Goal: Task Accomplishment & Management: Manage account settings

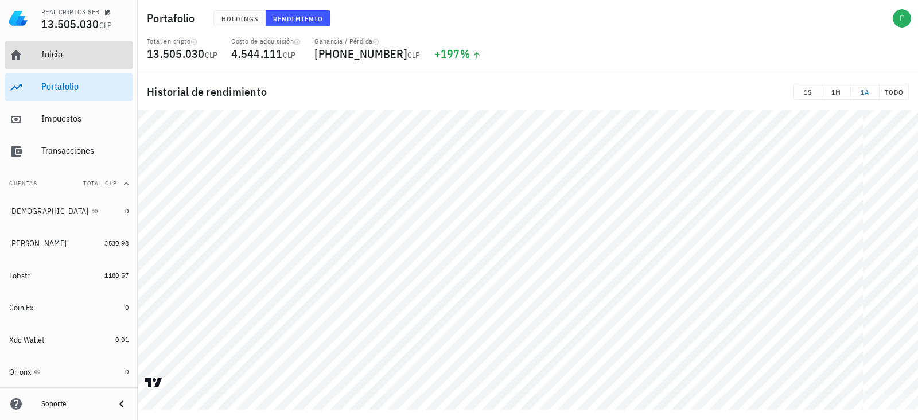
click at [32, 56] on link "Inicio" at bounding box center [69, 55] width 128 height 28
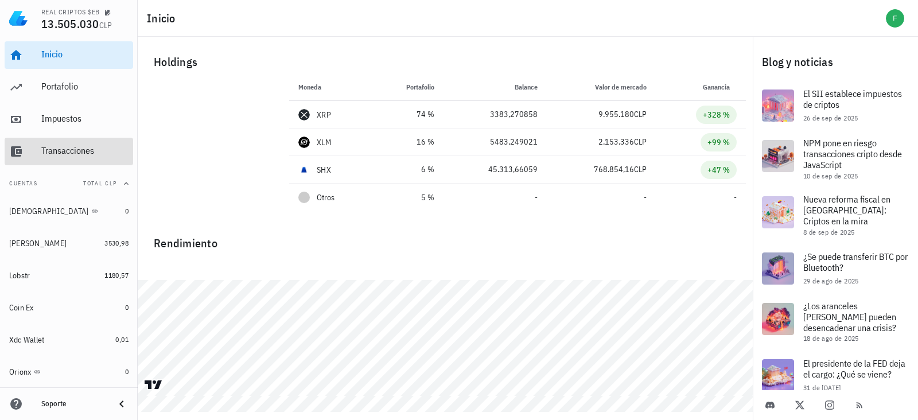
click at [57, 147] on div "Transacciones" at bounding box center [84, 150] width 87 height 11
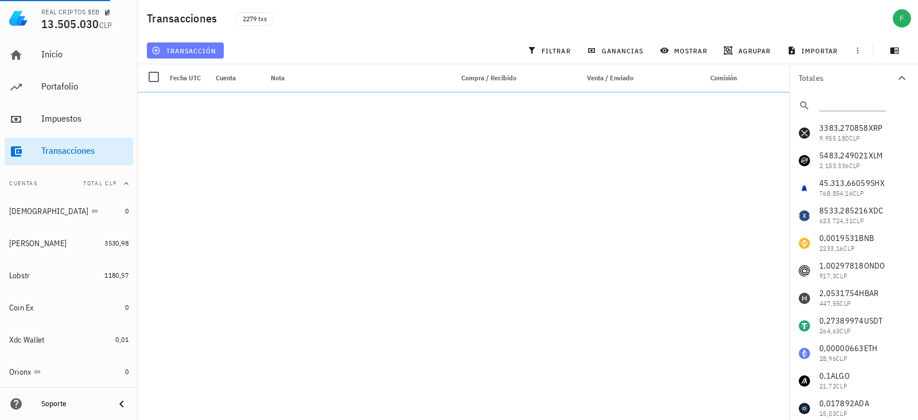
click at [169, 53] on span "transacción" at bounding box center [185, 50] width 63 height 9
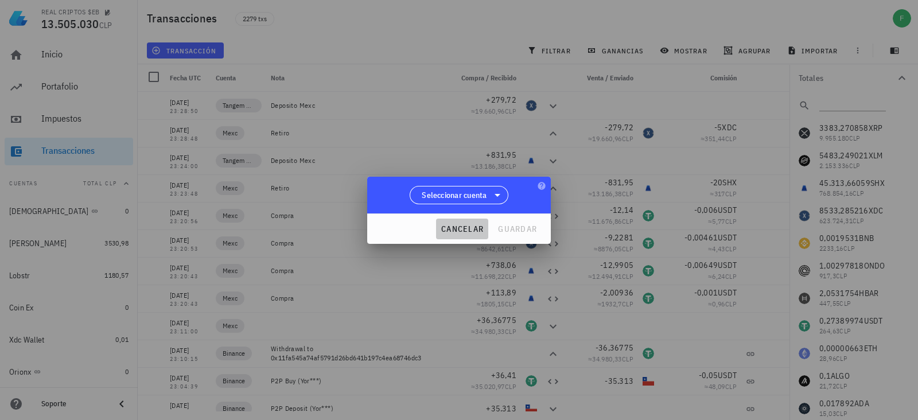
click at [458, 227] on span "cancelar" at bounding box center [462, 229] width 43 height 10
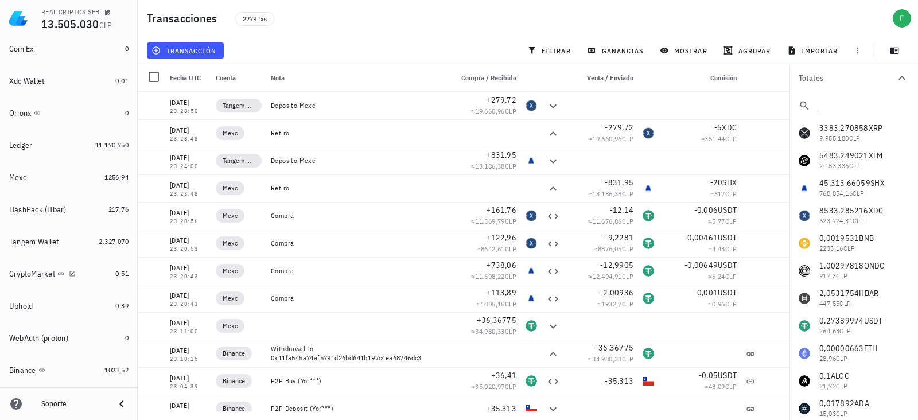
scroll to position [281, 0]
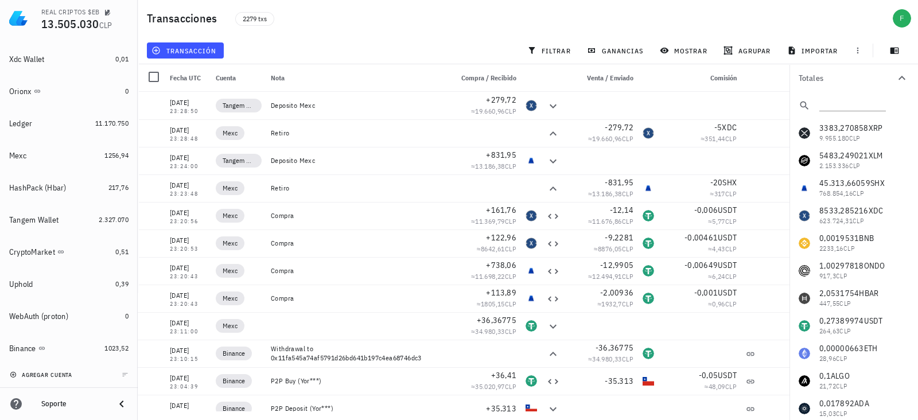
click at [32, 373] on span "agregar cuenta" at bounding box center [42, 374] width 60 height 7
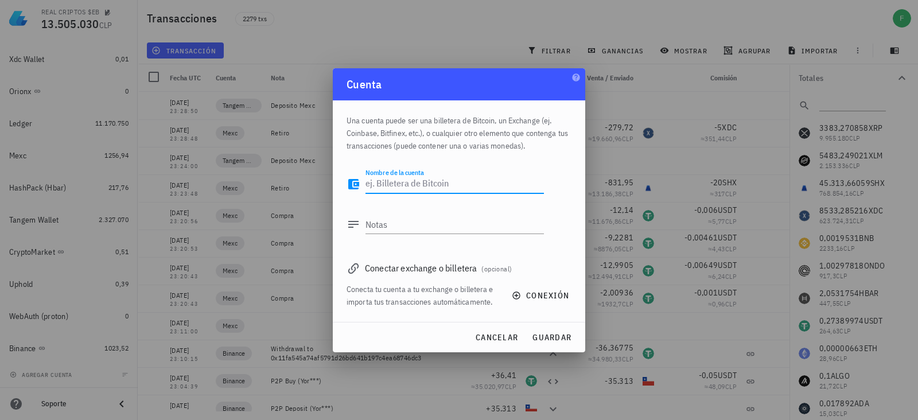
type textarea "t"
type textarea "T"
type textarea "(B) TANGEM USA"
click at [539, 335] on span "guardar" at bounding box center [552, 337] width 40 height 10
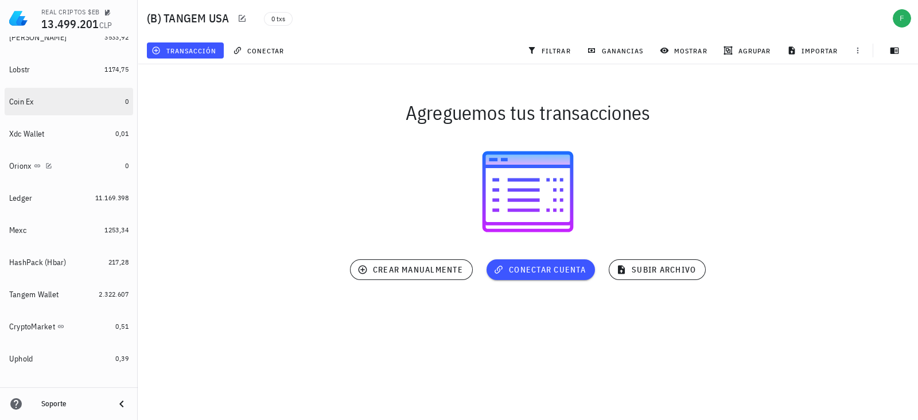
scroll to position [313, 0]
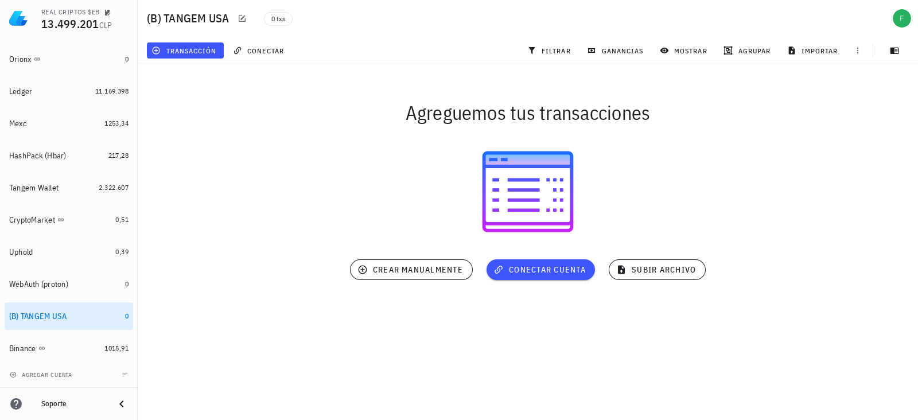
click at [186, 22] on h1 "(B) TANGEM USA" at bounding box center [190, 18] width 87 height 18
click at [241, 17] on icon "button" at bounding box center [241, 18] width 9 height 9
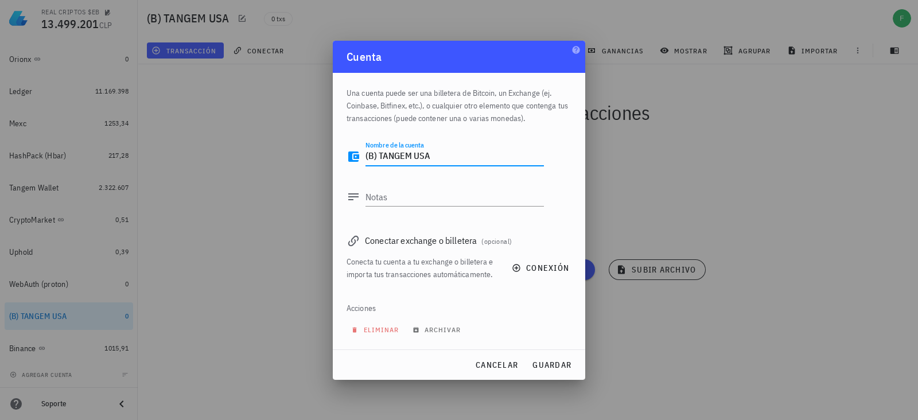
click at [378, 156] on textarea "(B) TANGEM USA" at bounding box center [454, 156] width 178 height 18
click at [369, 153] on textarea "(BTANGEM USA" at bounding box center [454, 156] width 178 height 18
click at [373, 149] on textarea "BTANGEM [GEOGRAPHIC_DATA]" at bounding box center [454, 156] width 178 height 18
type textarea "B-TANGEM [GEOGRAPHIC_DATA]"
click at [540, 358] on button "guardar" at bounding box center [551, 364] width 49 height 21
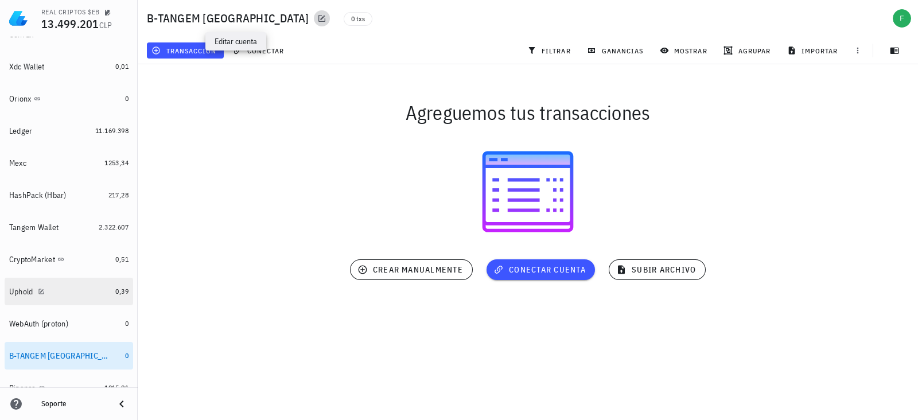
scroll to position [240, 0]
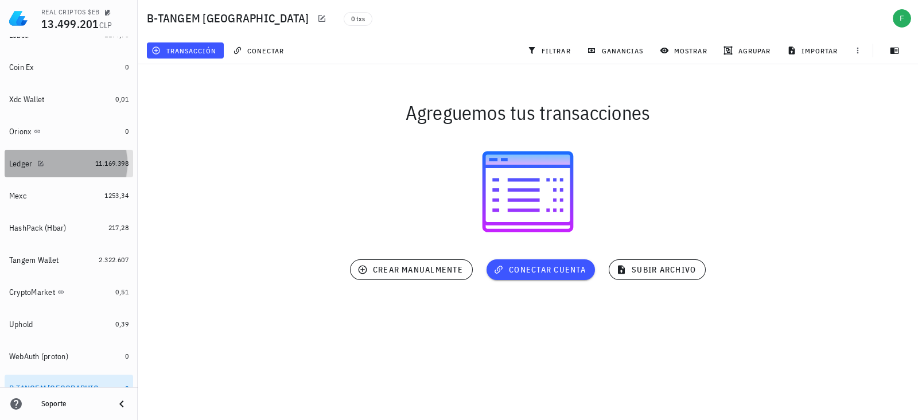
click at [95, 158] on div "11.169.398" at bounding box center [111, 163] width 33 height 11
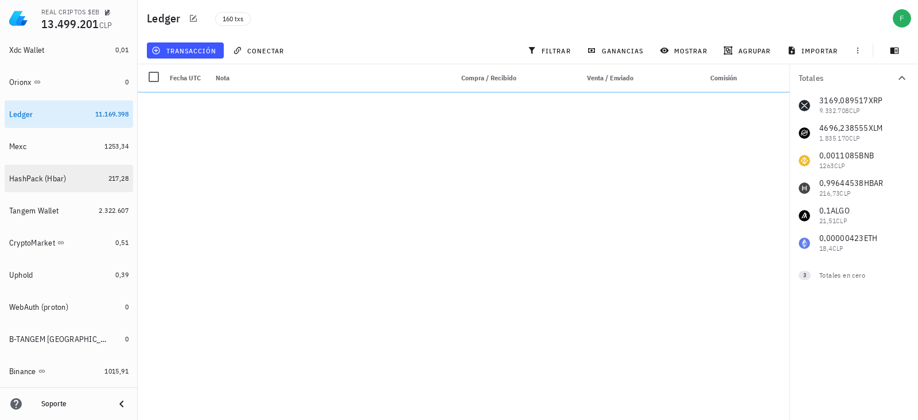
scroll to position [313, 0]
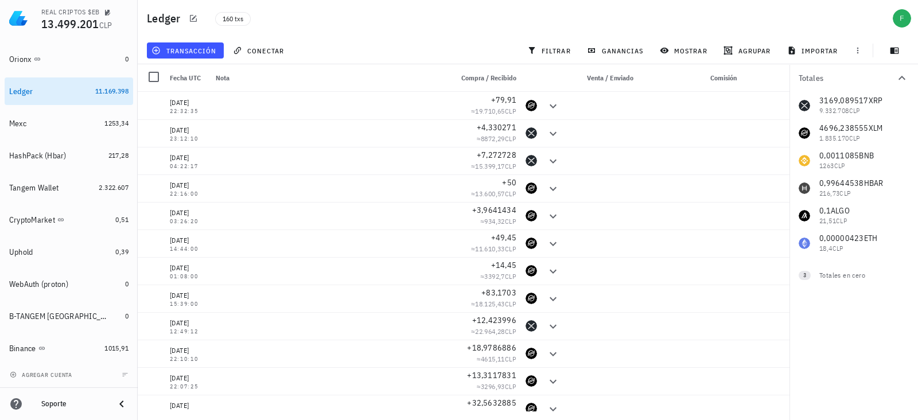
click at [176, 16] on h1 "Ledger" at bounding box center [166, 18] width 38 height 18
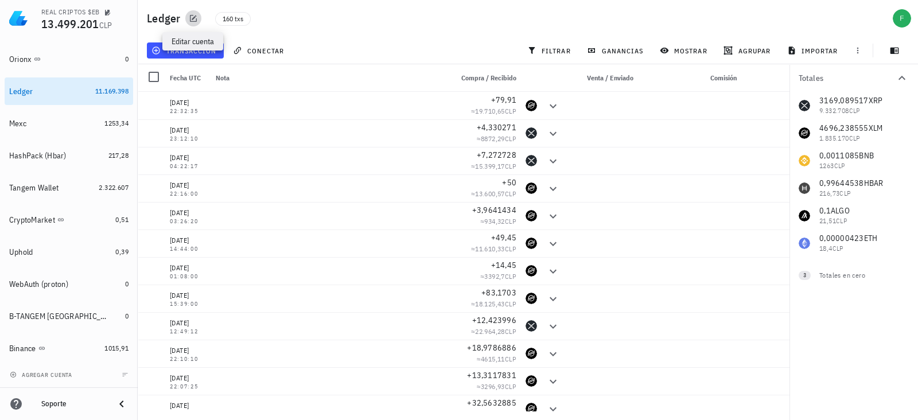
click at [192, 15] on icon "button" at bounding box center [193, 18] width 7 height 7
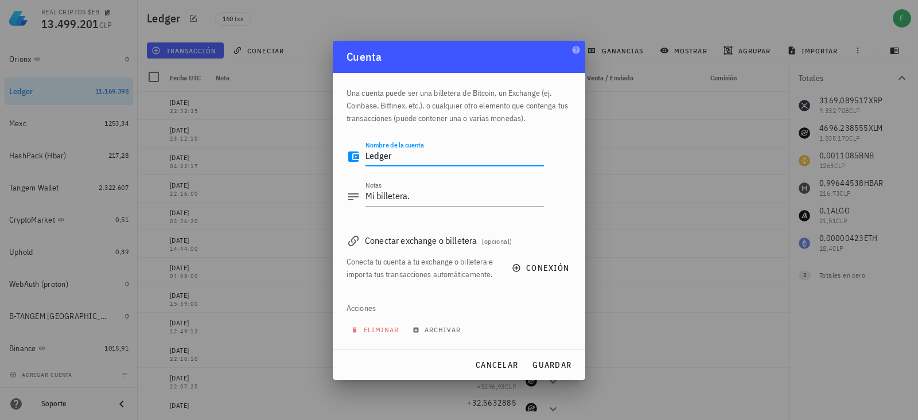
drag, startPoint x: 388, startPoint y: 155, endPoint x: 365, endPoint y: 150, distance: 24.1
click at [365, 150] on textarea "Ledger" at bounding box center [454, 156] width 178 height 18
click at [391, 155] on textarea "Ledger" at bounding box center [454, 156] width 178 height 18
drag, startPoint x: 394, startPoint y: 156, endPoint x: 370, endPoint y: 152, distance: 24.4
click at [371, 153] on textarea "Ledger" at bounding box center [454, 156] width 178 height 18
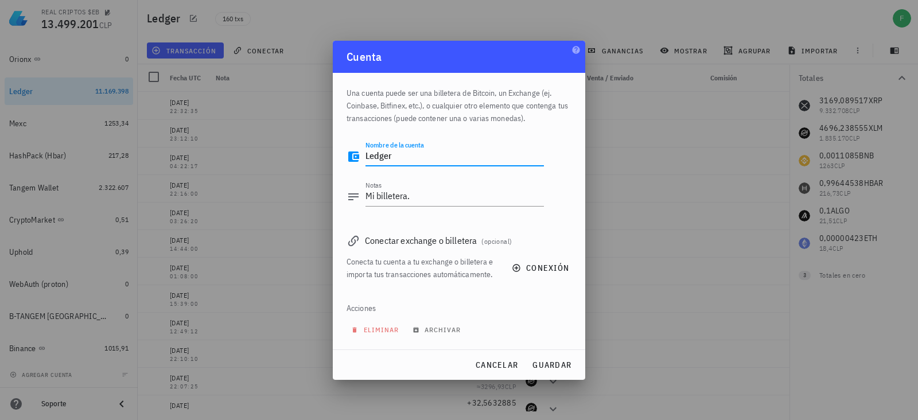
type textarea "L"
type textarea "A- LEDGER"
click at [539, 360] on span "guardar" at bounding box center [552, 365] width 40 height 10
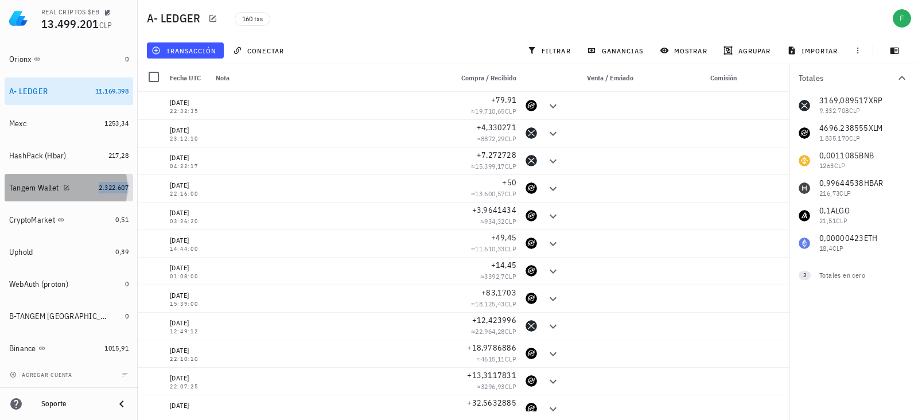
click at [99, 189] on span "2.322.607" at bounding box center [114, 187] width 30 height 9
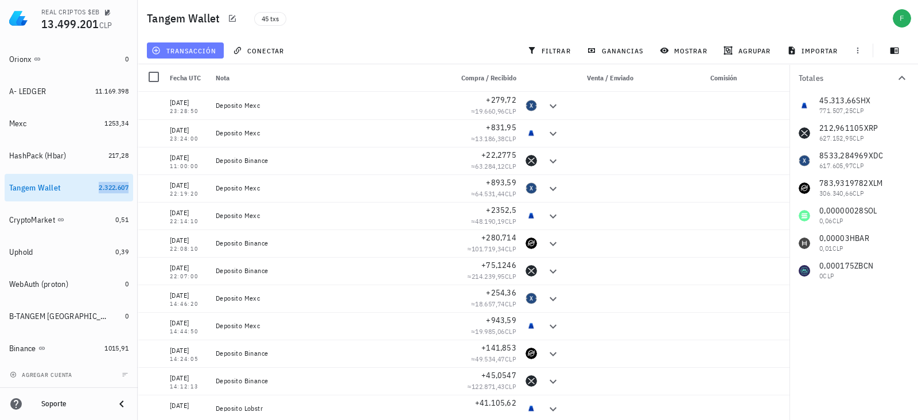
click at [193, 46] on span "transacción" at bounding box center [185, 50] width 63 height 9
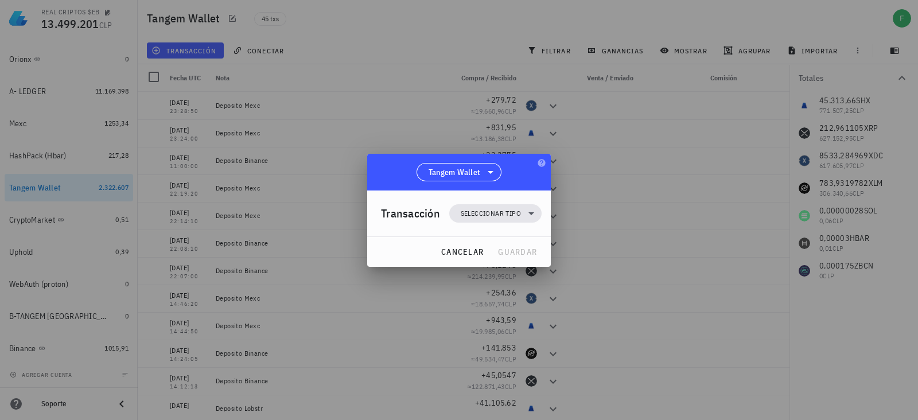
click at [478, 198] on div "Transacción Seleccionar tipo" at bounding box center [461, 213] width 161 height 46
click at [474, 212] on span "Seleccionar tipo" at bounding box center [491, 213] width 60 height 11
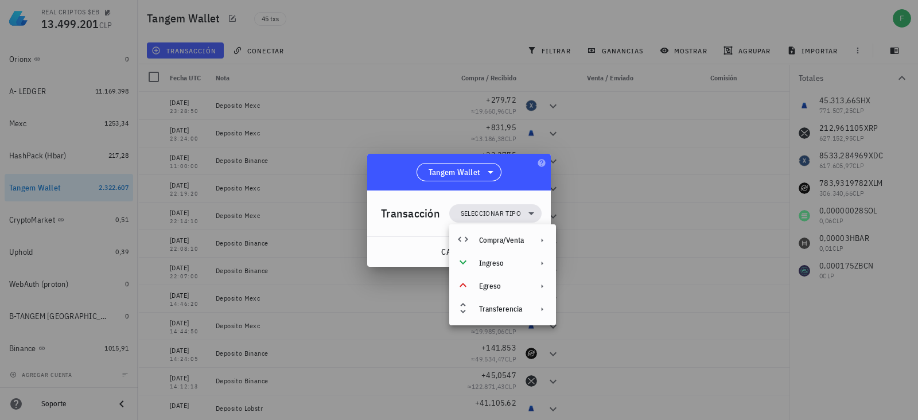
drag, startPoint x: 486, startPoint y: 323, endPoint x: 486, endPoint y: 317, distance: 6.3
click at [486, 322] on div "Compra/Venta Ingreso Egreso Transferencia" at bounding box center [502, 274] width 107 height 101
click at [486, 314] on div "Transferencia" at bounding box center [502, 309] width 107 height 23
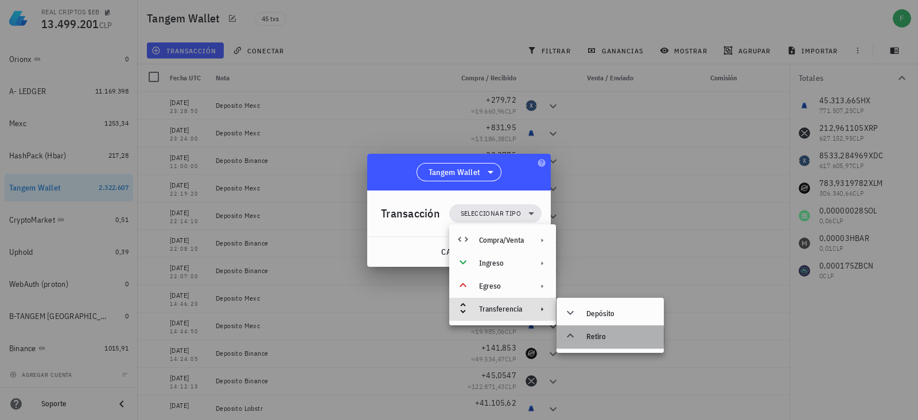
click at [602, 334] on div "Retiro" at bounding box center [620, 336] width 68 height 9
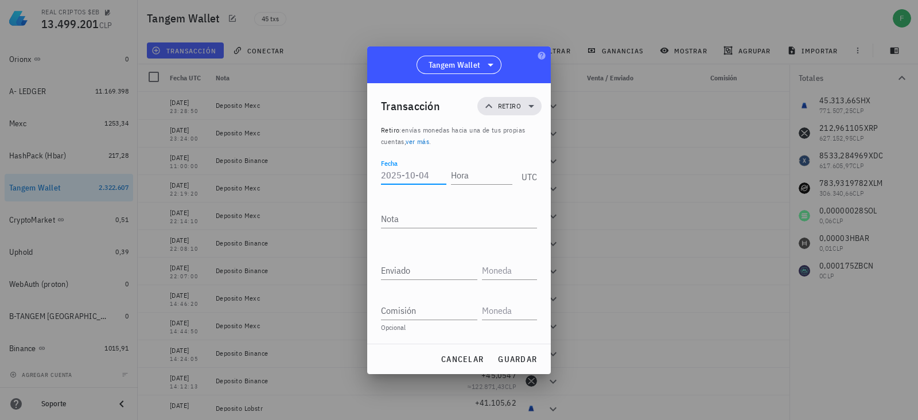
click at [402, 175] on input "Fecha" at bounding box center [413, 175] width 65 height 18
type input "[DATE]"
drag, startPoint x: 418, startPoint y: 173, endPoint x: 372, endPoint y: 173, distance: 45.9
click at [372, 173] on div "Transacción Retiro Retiro : envías monedas hacia una de tus propias cuentas, ve…" at bounding box center [459, 213] width 184 height 260
paste input "[DATE]"
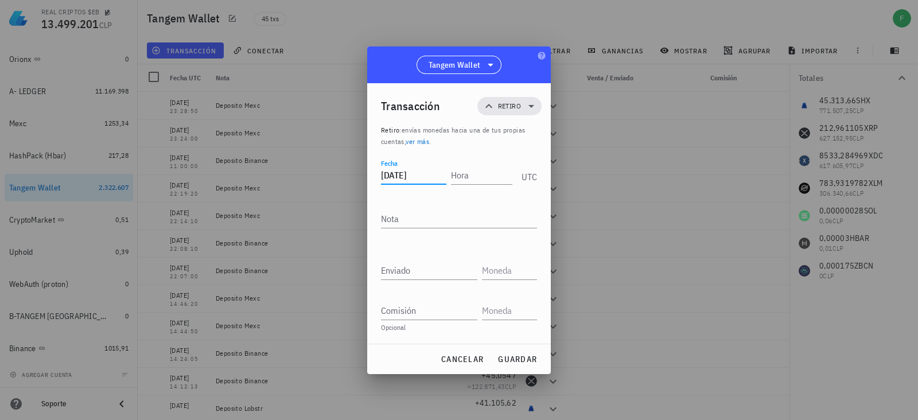
type input "[DATE]"
type input "17:52:00"
click at [416, 209] on textarea "RETIRO" at bounding box center [459, 218] width 156 height 18
type textarea "R"
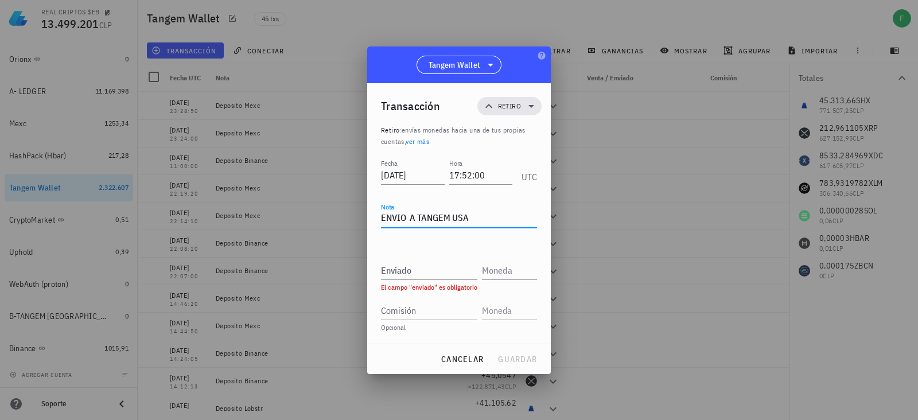
type textarea "ENVIO A TANGEM USA"
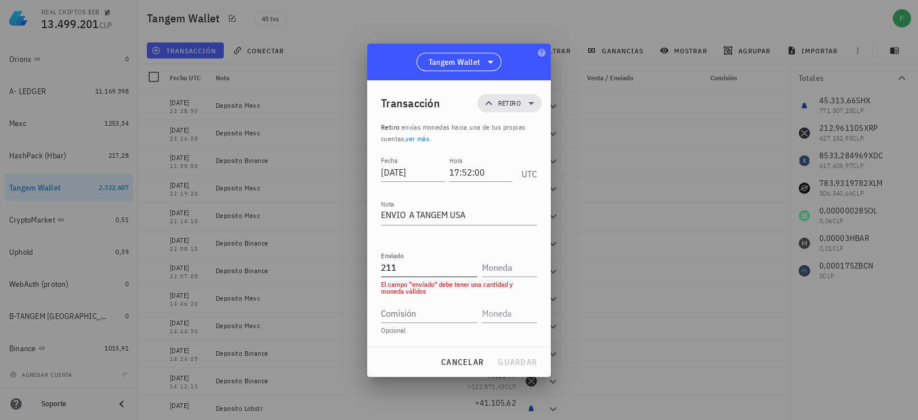
click at [407, 266] on input "211" at bounding box center [429, 267] width 96 height 18
click at [411, 266] on input "211" at bounding box center [429, 267] width 96 height 18
type input "2"
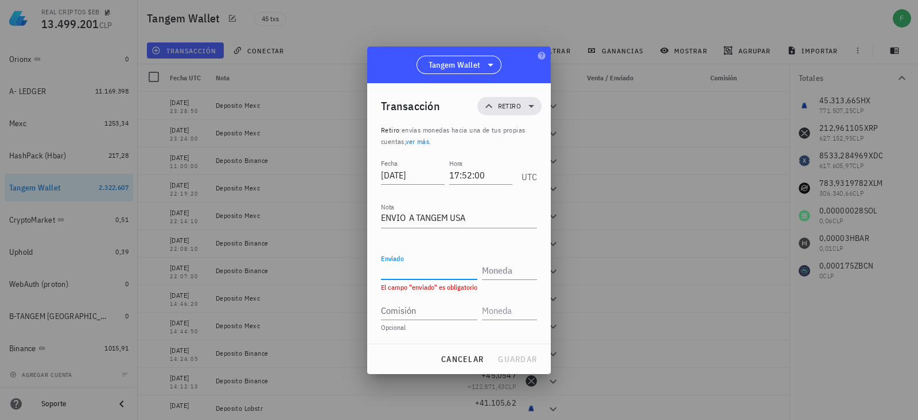
paste input "211751"
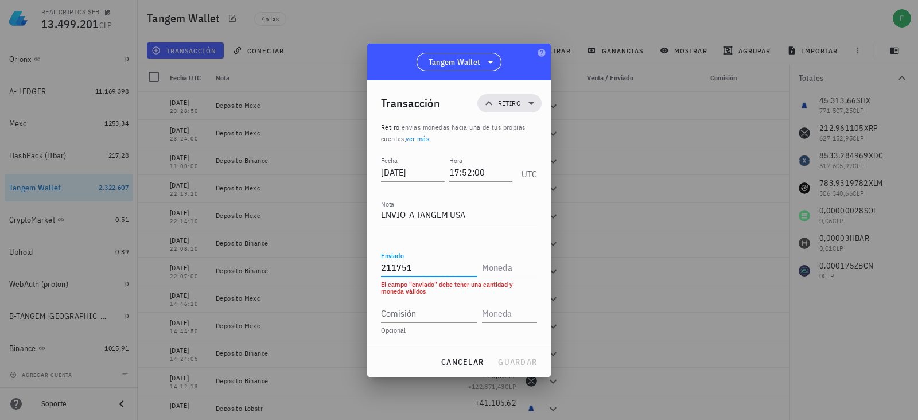
click at [395, 270] on input "211751" at bounding box center [429, 267] width 96 height 18
type input "211,751"
click at [505, 269] on input "text" at bounding box center [508, 267] width 53 height 18
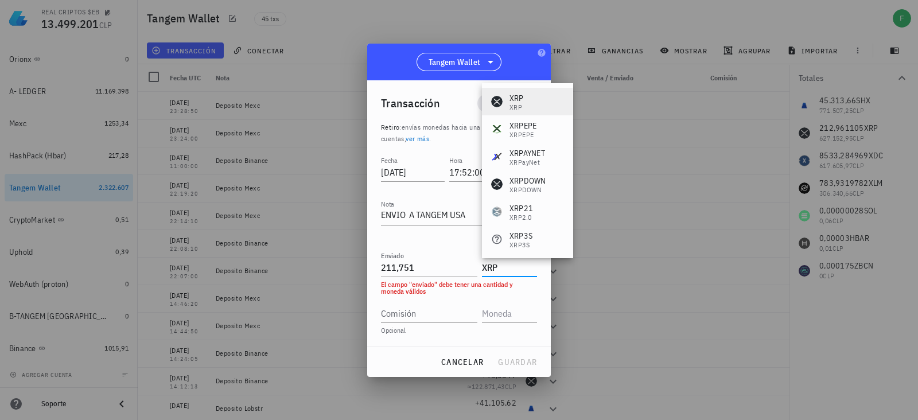
click at [507, 96] on div "XRP XRP" at bounding box center [507, 101] width 33 height 18
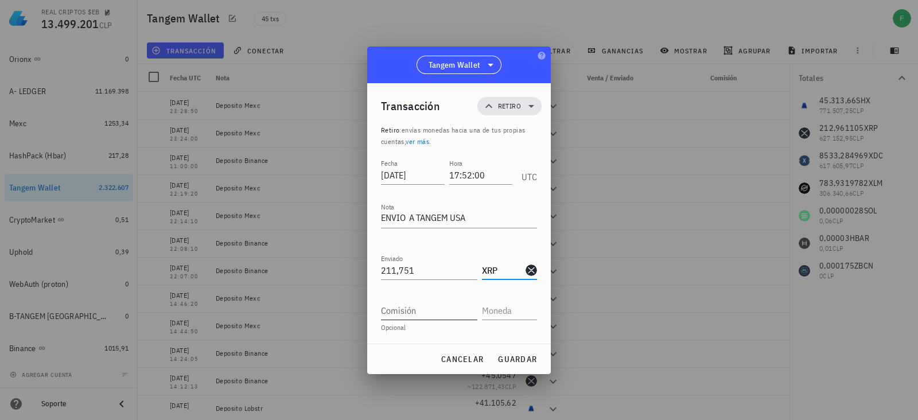
type input "XRP"
click at [407, 313] on input "Comisión" at bounding box center [429, 310] width 96 height 18
type input "0,01"
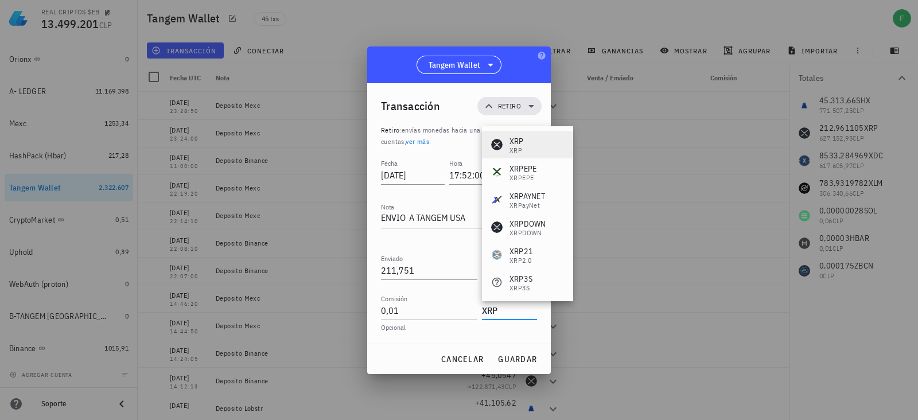
click at [522, 134] on div "XRP XRP" at bounding box center [527, 145] width 91 height 28
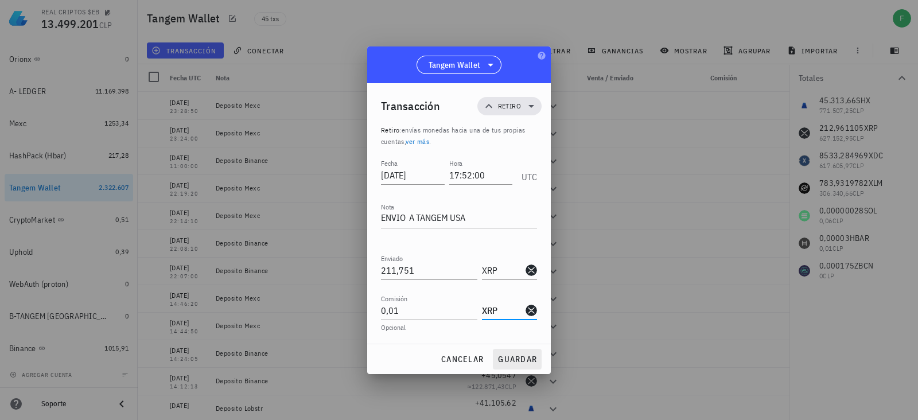
type input "XRP"
click at [507, 355] on span "guardar" at bounding box center [517, 359] width 40 height 10
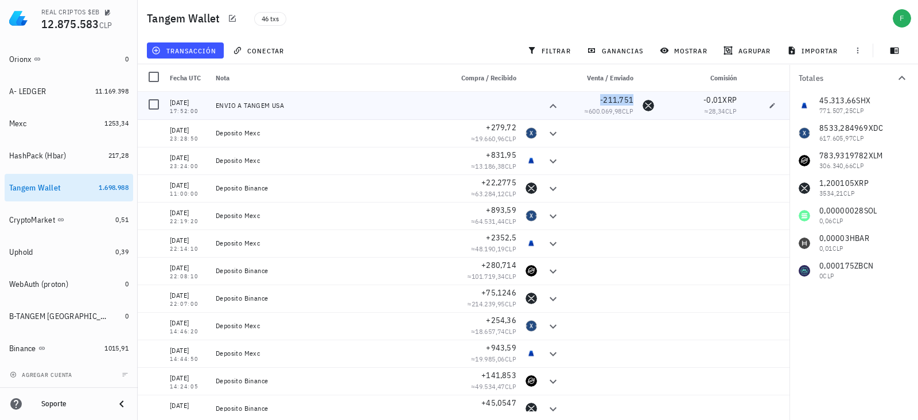
click at [614, 99] on span "-211,751" at bounding box center [616, 100] width 33 height 10
click at [576, 97] on icon "button" at bounding box center [577, 99] width 7 height 7
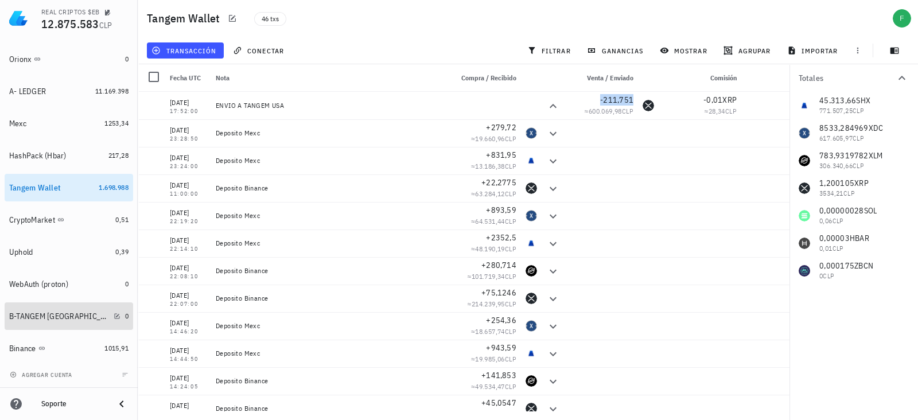
click at [95, 311] on div "B-TANGEM [GEOGRAPHIC_DATA]" at bounding box center [64, 316] width 111 height 11
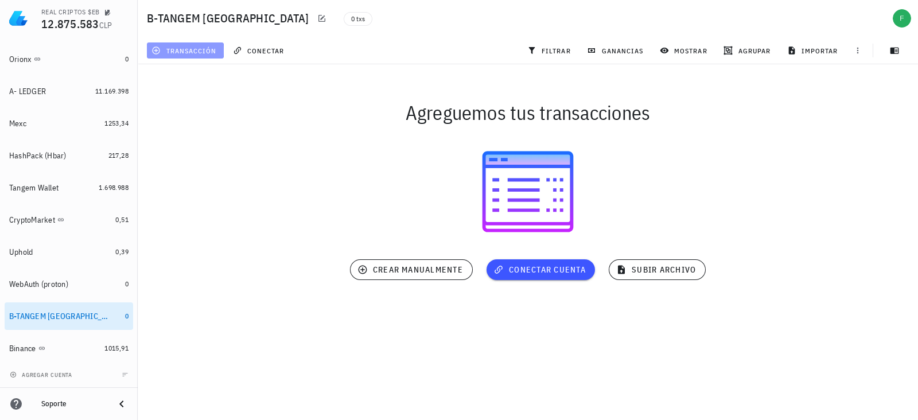
click at [202, 52] on span "transacción" at bounding box center [185, 50] width 63 height 9
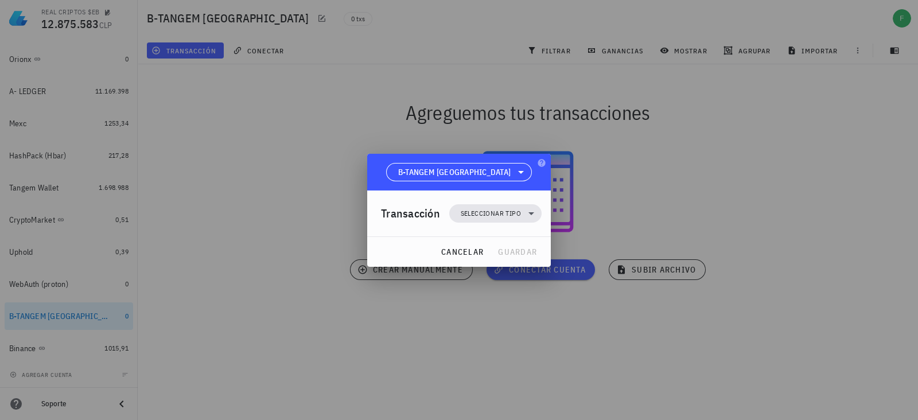
click at [484, 224] on div "Transacción Seleccionar tipo" at bounding box center [461, 213] width 161 height 46
click at [484, 219] on span "Seleccionar tipo" at bounding box center [491, 213] width 60 height 11
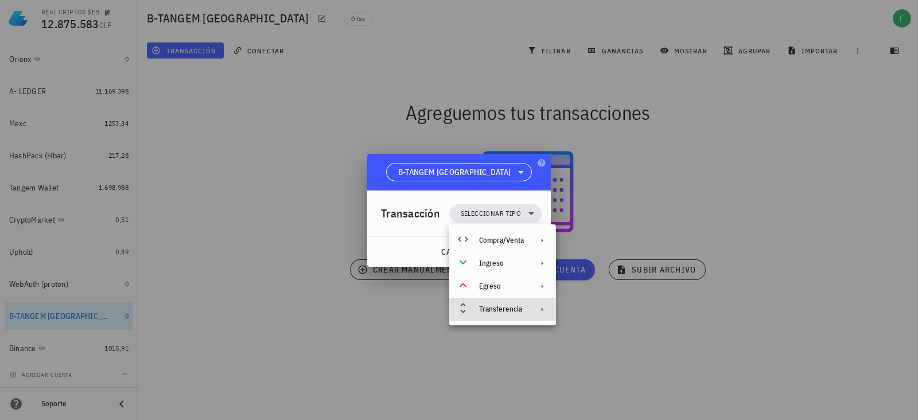
click at [504, 307] on div "Transferencia" at bounding box center [501, 309] width 45 height 9
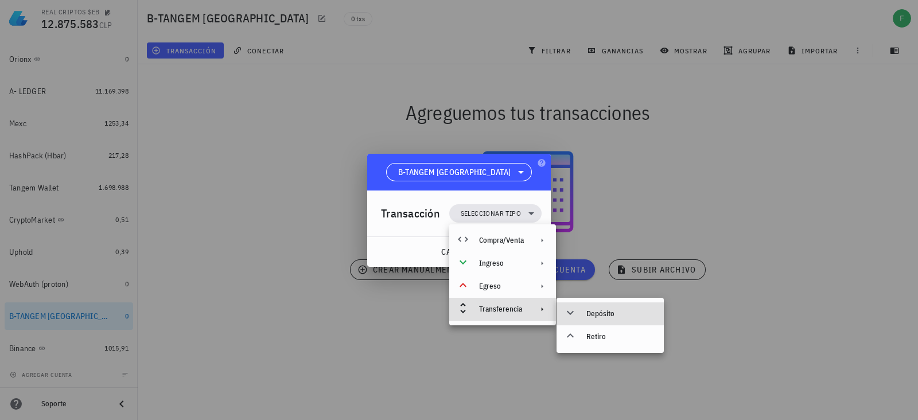
click at [595, 306] on div "Depósito" at bounding box center [609, 313] width 107 height 23
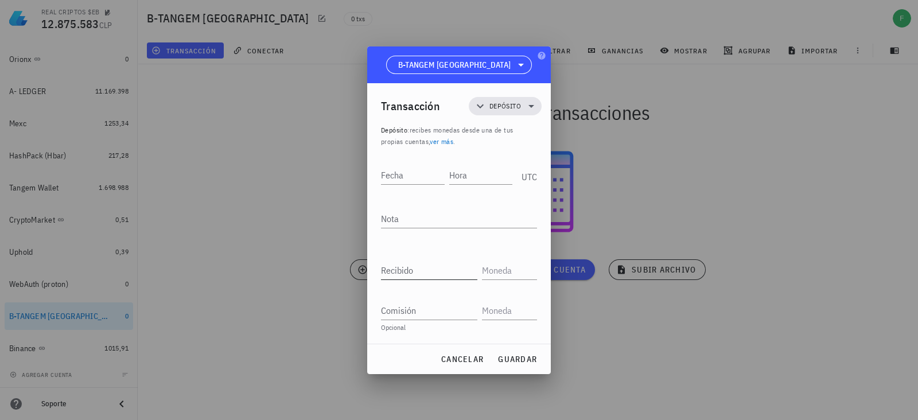
click at [427, 267] on input "Recibido" at bounding box center [429, 270] width 96 height 18
paste input "211,751"
type input "211,751"
click at [490, 267] on input "text" at bounding box center [508, 270] width 53 height 18
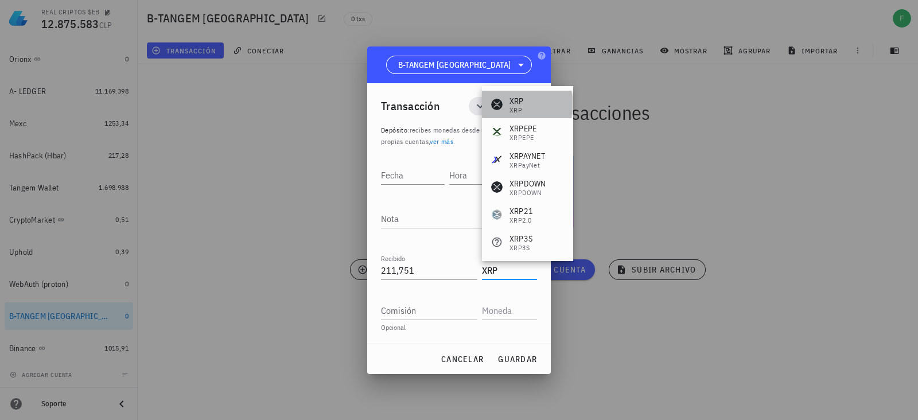
click at [521, 96] on div "XRP" at bounding box center [516, 100] width 14 height 11
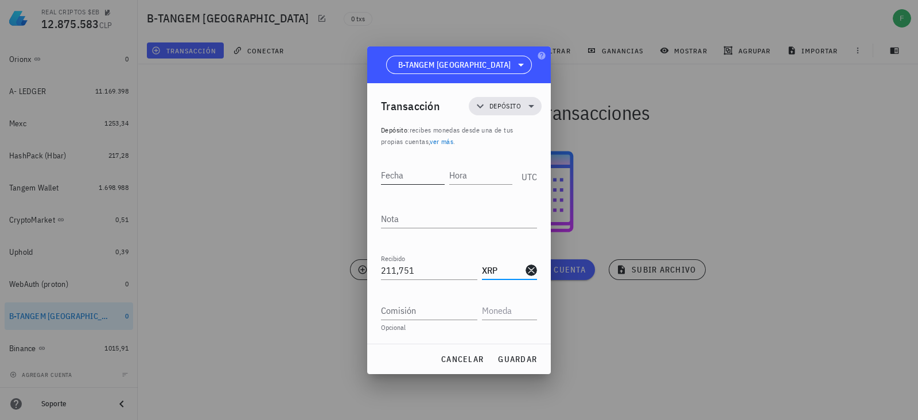
type input "XRP"
click at [388, 172] on div "Fecha" at bounding box center [413, 175] width 64 height 18
type input "2"
paste input "2117-05-"
type input "2"
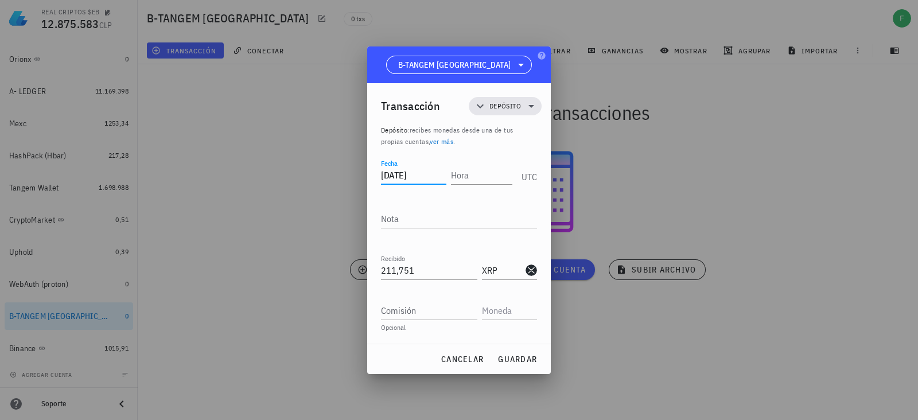
drag, startPoint x: 431, startPoint y: 173, endPoint x: 372, endPoint y: 183, distance: 59.9
click at [372, 183] on div "Transacción Depósito Depósito : recibes monedas desde una de tus propias cuenta…" at bounding box center [459, 213] width 184 height 260
type input "[DATE]"
type input "21:02:00"
click at [391, 213] on div "Nota" at bounding box center [459, 218] width 156 height 18
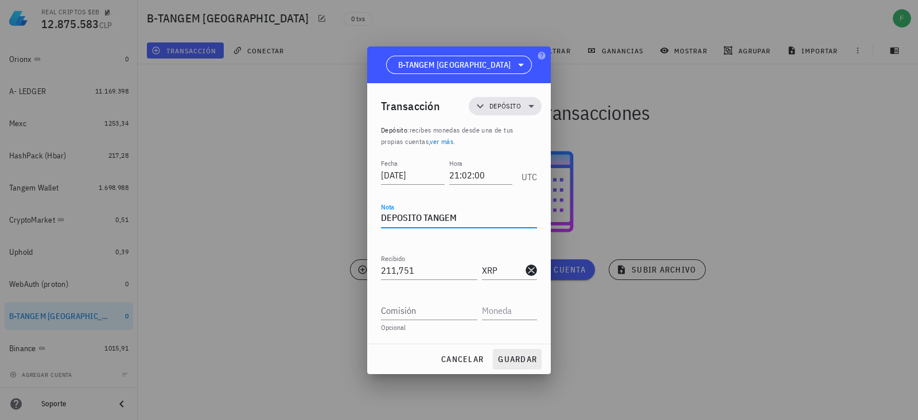
type textarea "DEPOSITO TANGEM"
click at [505, 360] on span "guardar" at bounding box center [517, 359] width 40 height 10
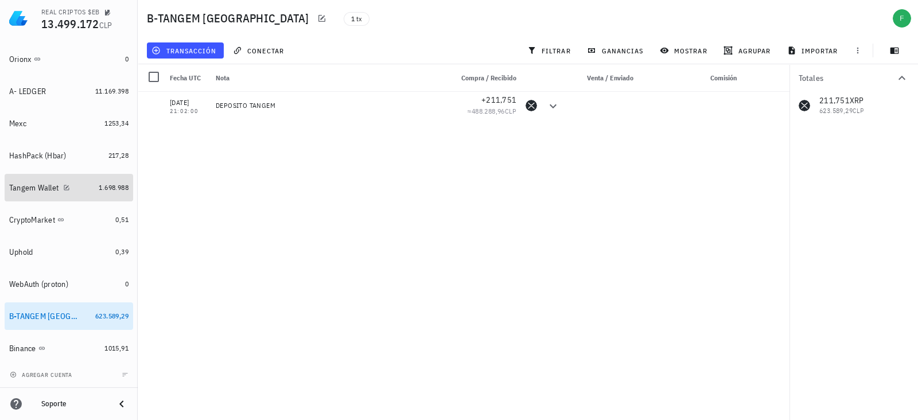
click at [99, 192] on div "1.698.988" at bounding box center [114, 187] width 30 height 11
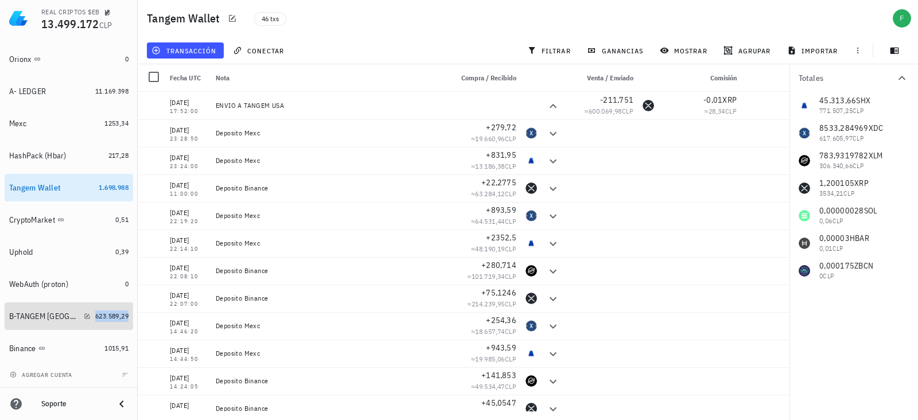
click at [95, 314] on span "623.589,29" at bounding box center [111, 315] width 33 height 9
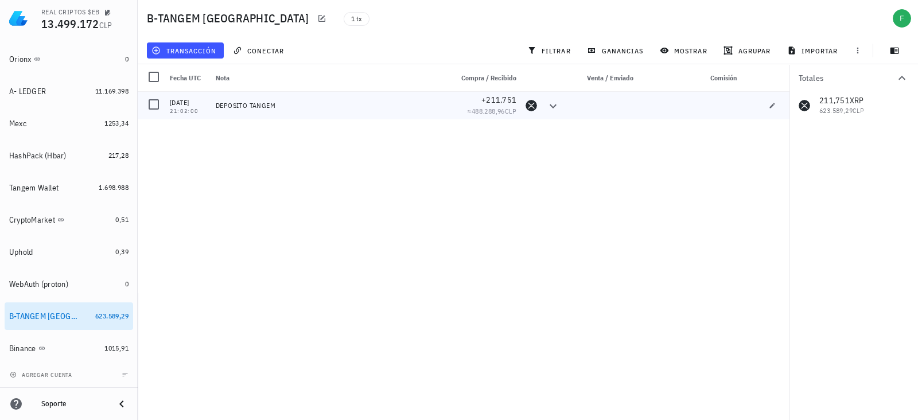
click at [247, 96] on div "DEPOSITO TANGEM" at bounding box center [329, 106] width 236 height 28
click at [231, 109] on div "DEPOSITO TANGEM" at bounding box center [329, 105] width 227 height 9
click at [150, 107] on div at bounding box center [154, 105] width 20 height 20
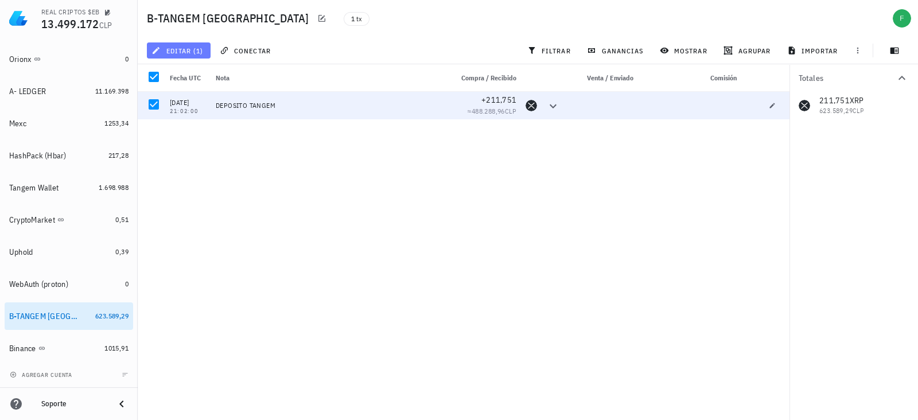
click at [166, 50] on span "editar (1)" at bounding box center [178, 50] width 49 height 9
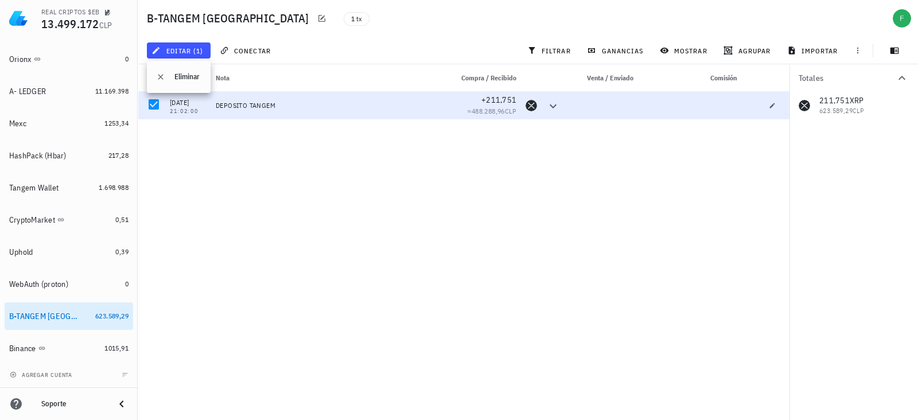
click at [270, 96] on div "DEPOSITO TANGEM" at bounding box center [329, 106] width 236 height 28
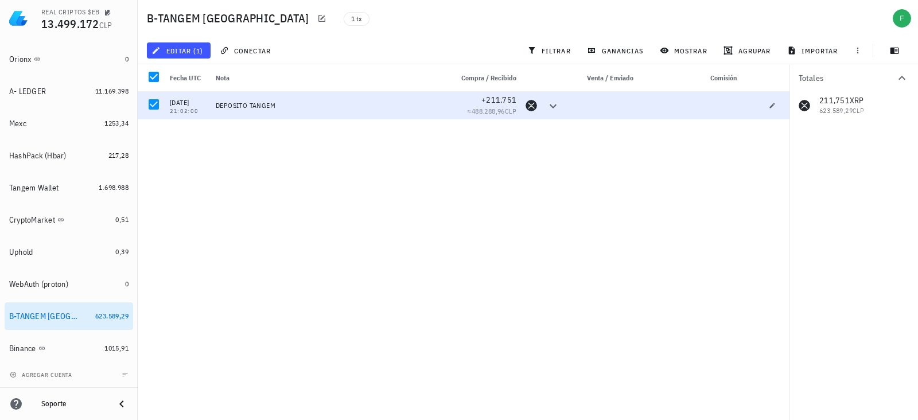
click at [244, 102] on div "DEPOSITO TANGEM" at bounding box center [329, 105] width 227 height 9
click at [677, 107] on div at bounding box center [700, 106] width 83 height 28
click at [842, 102] on div "211,751 XRP 623.589,29 CLP" at bounding box center [853, 106] width 128 height 28
click at [154, 104] on div at bounding box center [154, 105] width 20 height 20
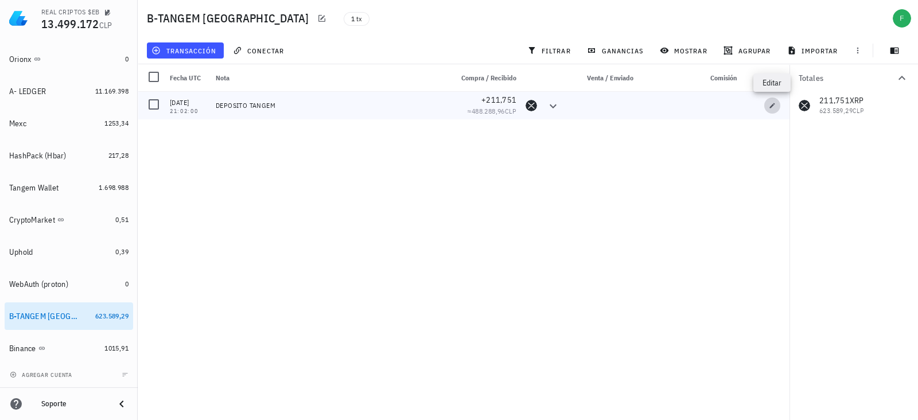
click at [770, 106] on icon "button" at bounding box center [772, 105] width 7 height 7
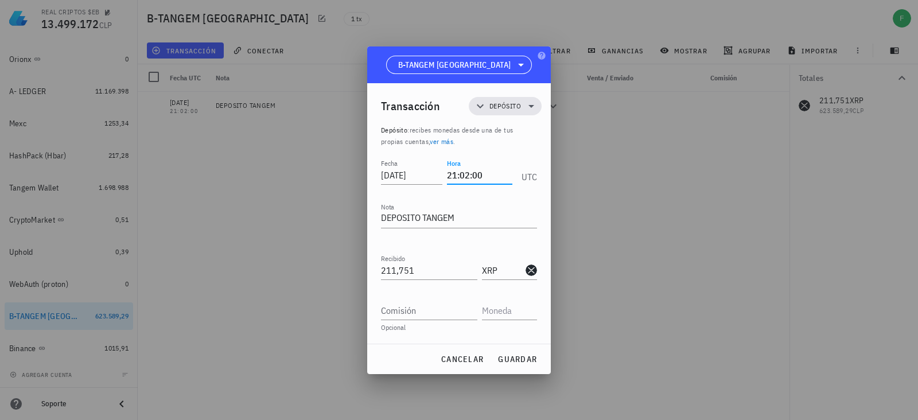
click at [485, 175] on input "21:02:00" at bounding box center [479, 175] width 65 height 18
type input "2"
click at [508, 355] on span "guardar" at bounding box center [517, 359] width 40 height 10
type input "21:02:00"
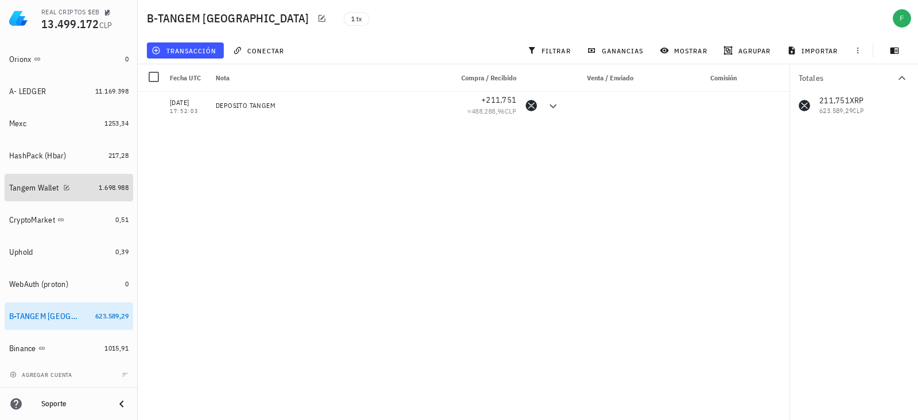
click at [24, 185] on div "Tangem Wallet" at bounding box center [33, 188] width 49 height 10
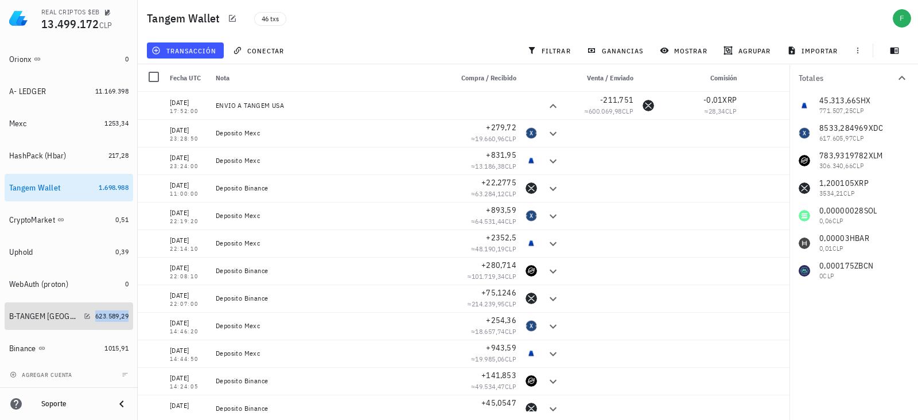
click at [100, 317] on span "623.589,29" at bounding box center [111, 315] width 33 height 9
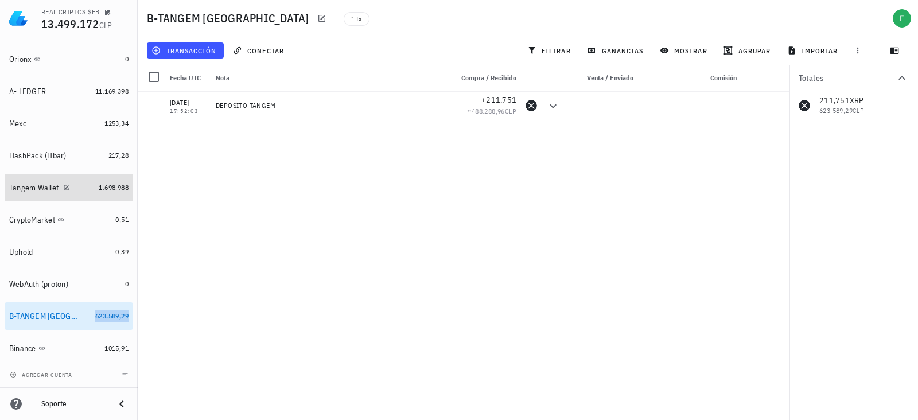
click at [29, 182] on div "Tangem Wallet" at bounding box center [51, 187] width 85 height 11
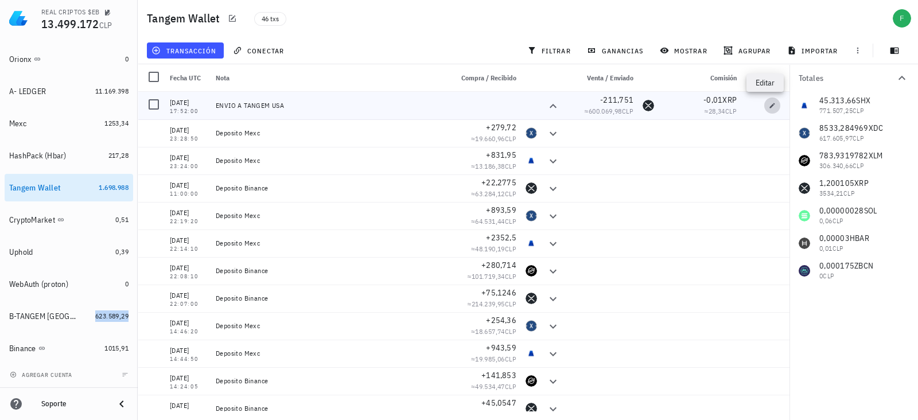
click at [769, 103] on icon "button" at bounding box center [772, 105] width 7 height 7
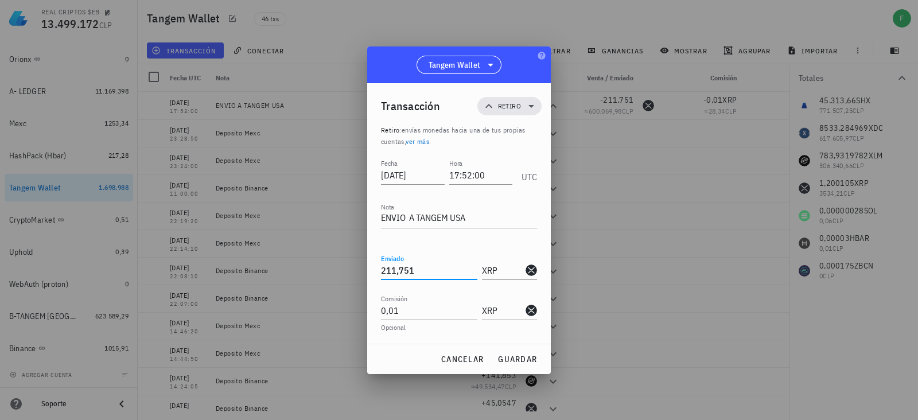
click at [419, 268] on input "211,751" at bounding box center [429, 270] width 96 height 18
click at [516, 355] on span "guardar" at bounding box center [517, 359] width 40 height 10
type input "211,751"
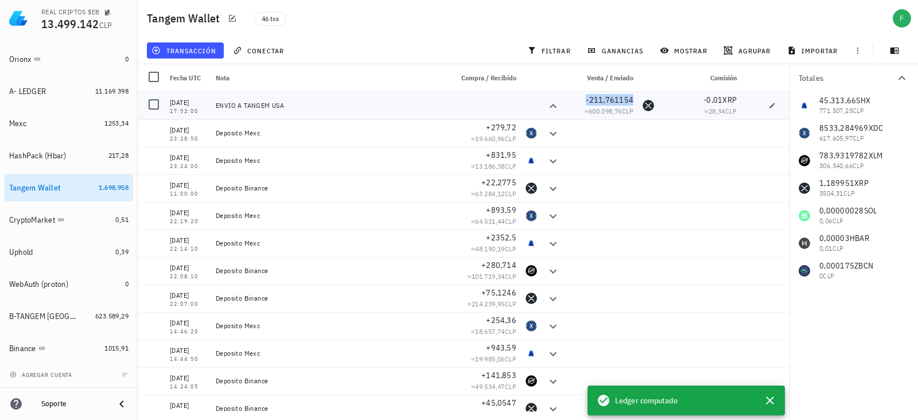
click at [611, 100] on span "-211,761154" at bounding box center [610, 100] width 48 height 10
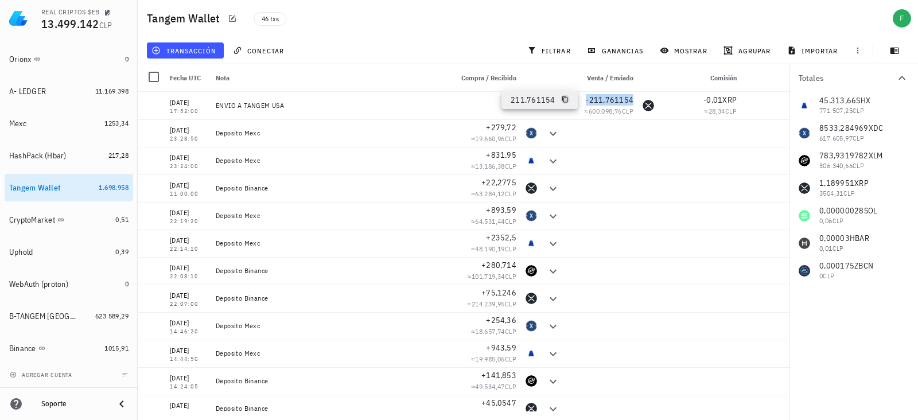
click at [562, 99] on icon "button" at bounding box center [565, 99] width 7 height 7
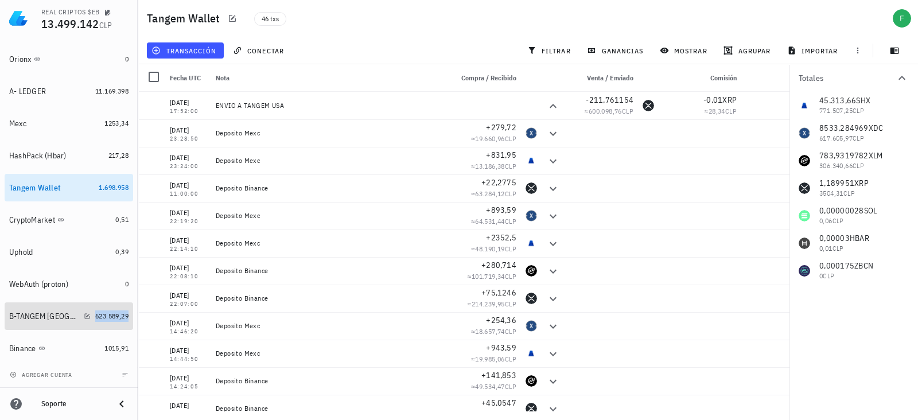
click at [110, 315] on span "623.589,29" at bounding box center [111, 315] width 33 height 9
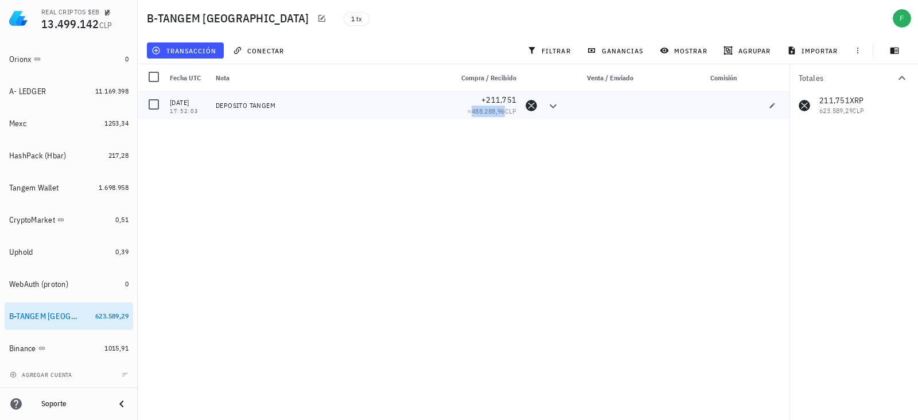
click at [478, 107] on span "488.288,96" at bounding box center [488, 111] width 33 height 9
click at [280, 111] on div "DEPOSITO TANGEM" at bounding box center [329, 106] width 236 height 28
click at [770, 104] on icon "button" at bounding box center [772, 105] width 7 height 7
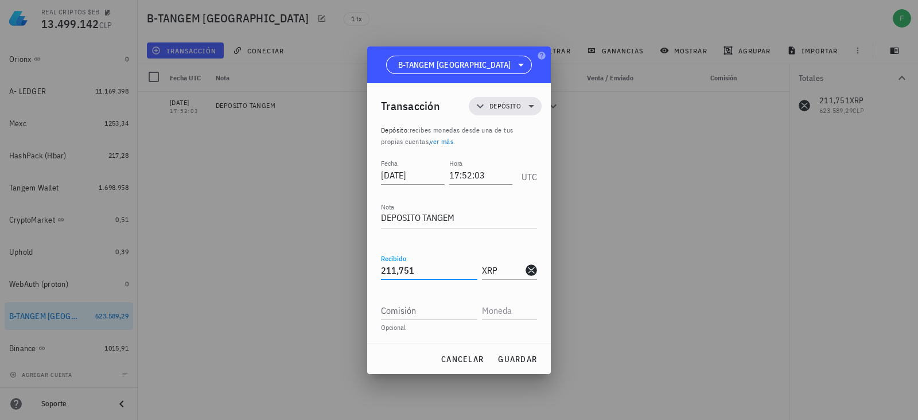
click at [410, 266] on input "211,751" at bounding box center [429, 270] width 96 height 18
paste input "61154"
click at [513, 360] on span "guardar" at bounding box center [517, 359] width 40 height 10
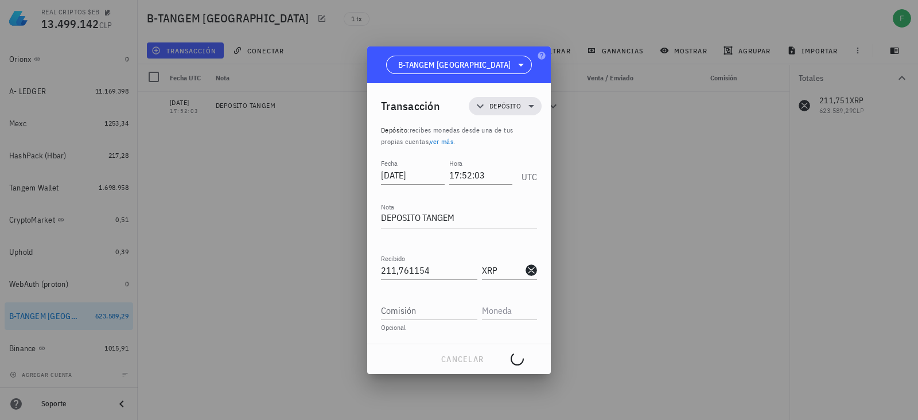
type input "211,751"
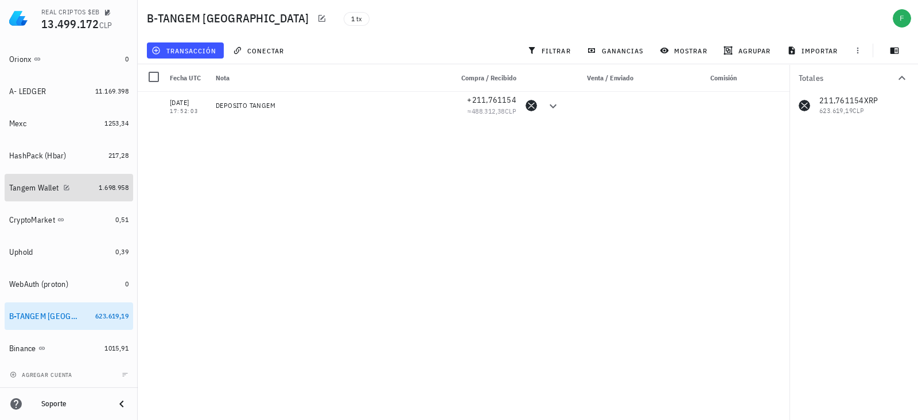
click at [46, 174] on link "Tangem Wallet 1.698.958" at bounding box center [69, 188] width 128 height 28
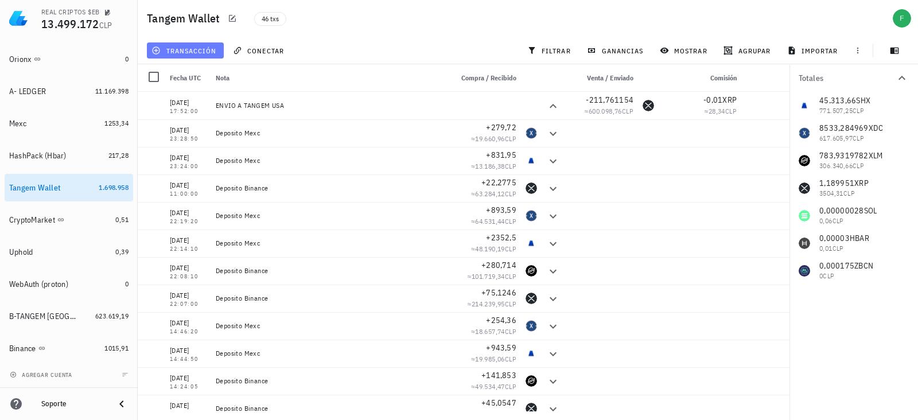
click at [155, 57] on button "transacción" at bounding box center [185, 50] width 77 height 16
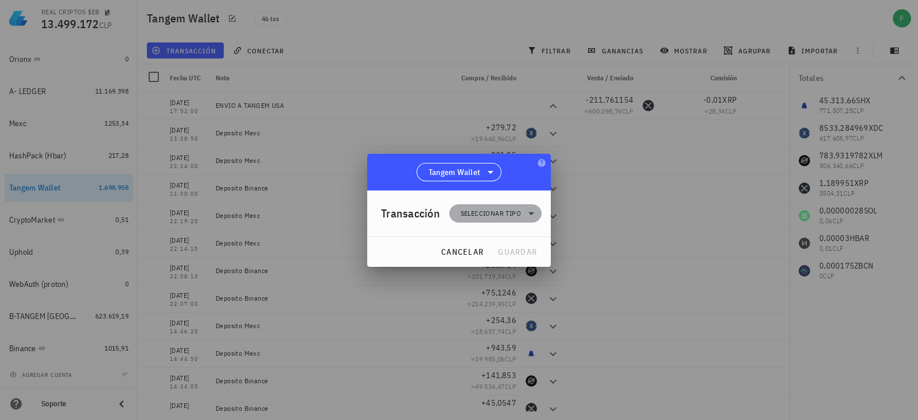
click at [516, 208] on span "Seleccionar tipo" at bounding box center [491, 213] width 60 height 11
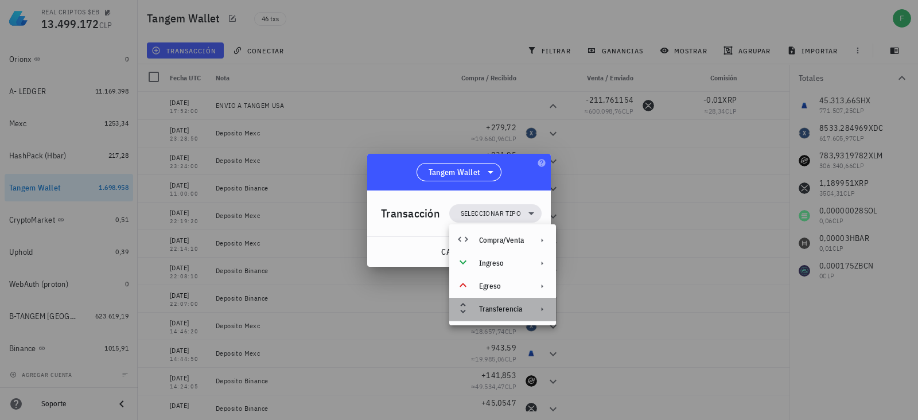
click at [498, 310] on div "Transferencia" at bounding box center [501, 309] width 45 height 9
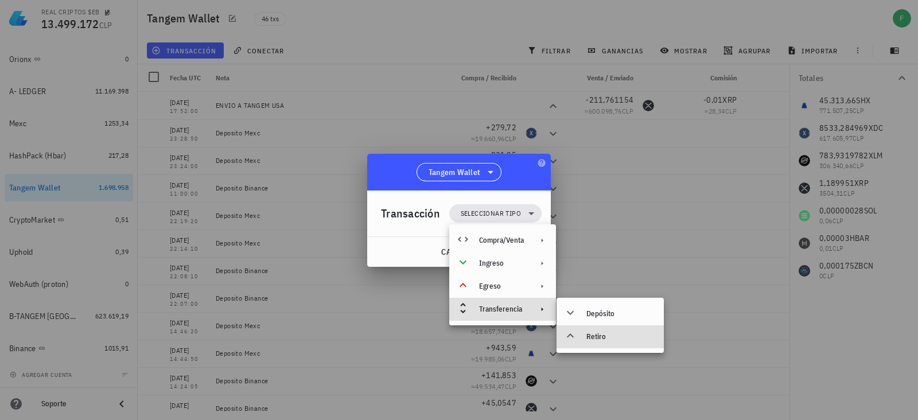
click at [586, 336] on div "Retiro" at bounding box center [620, 336] width 68 height 9
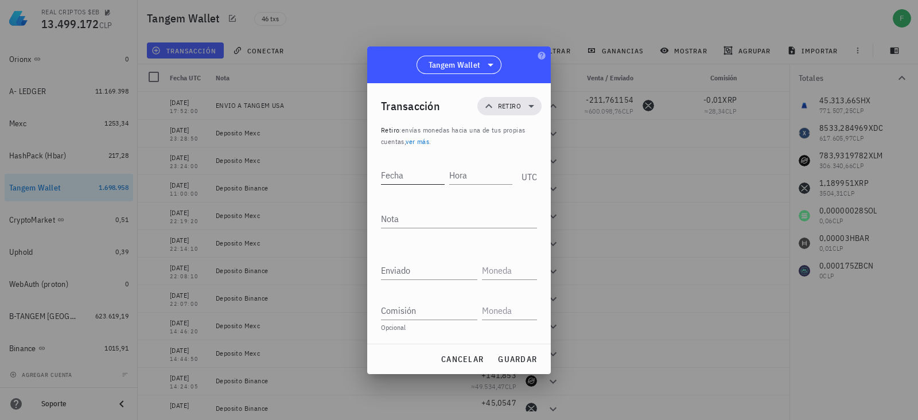
click at [415, 166] on input "Fecha" at bounding box center [413, 175] width 64 height 18
type input "[DATE]"
type input "18:04:00"
type textarea "R"
type textarea "ENVIO A TANGEM USA"
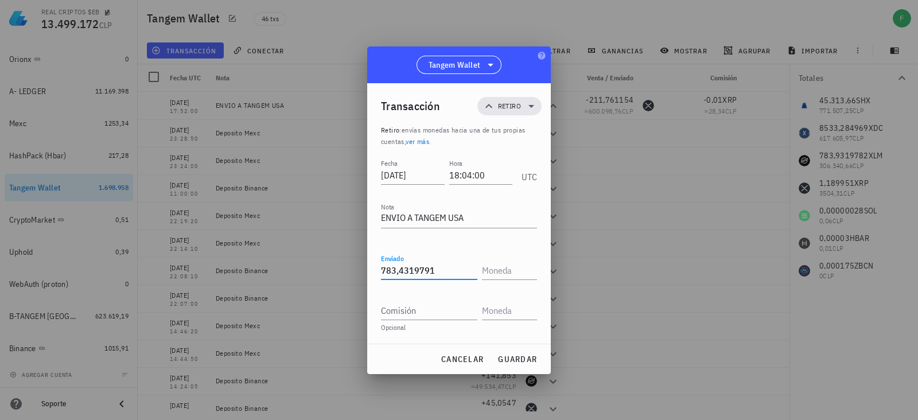
type input "783,4319791"
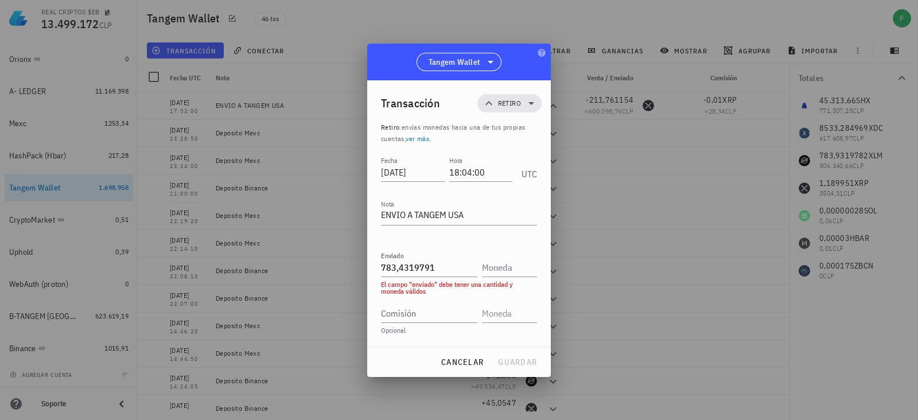
click at [434, 324] on div "Comisión Opcional" at bounding box center [459, 315] width 156 height 40
click at [427, 310] on input "Comisión" at bounding box center [429, 313] width 96 height 18
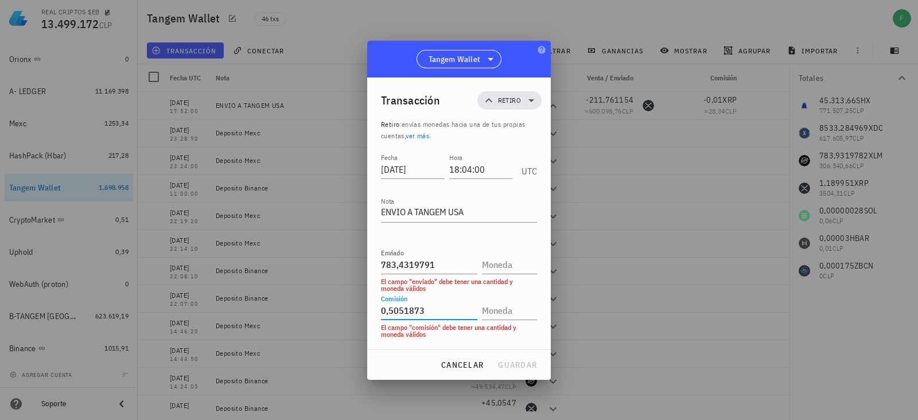
type input "0,5051873"
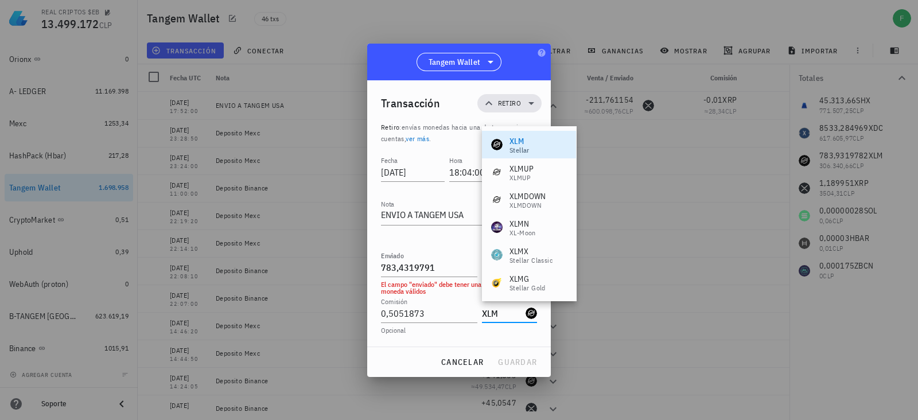
scroll to position [385, 0]
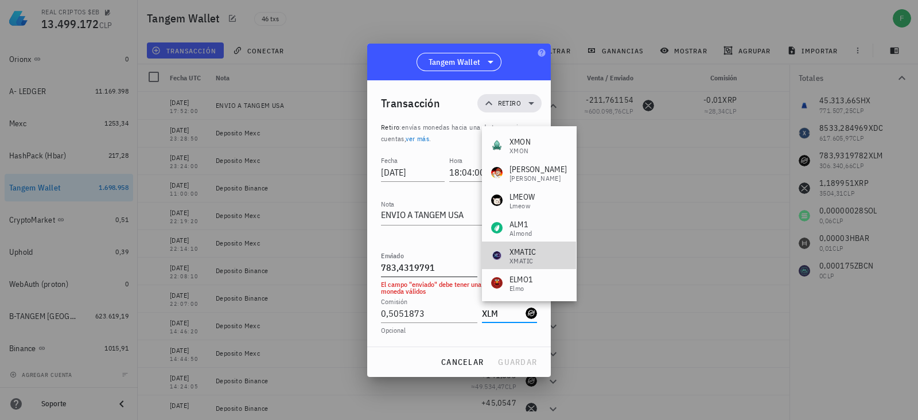
type input "XLM"
click at [458, 267] on input "783,4319791" at bounding box center [429, 267] width 96 height 18
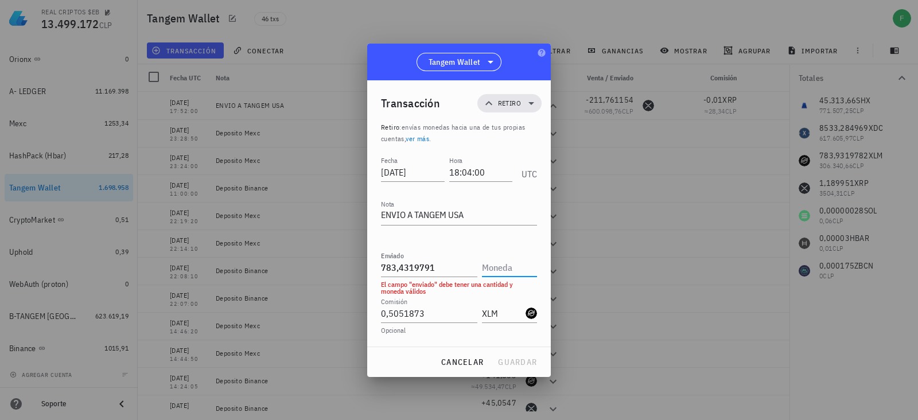
click at [488, 271] on input "text" at bounding box center [508, 267] width 53 height 18
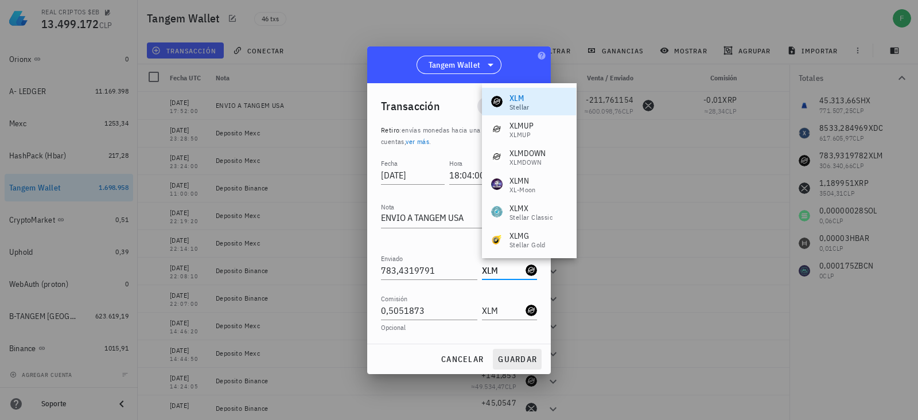
type input "XLM"
click at [516, 358] on span "guardar" at bounding box center [517, 359] width 40 height 10
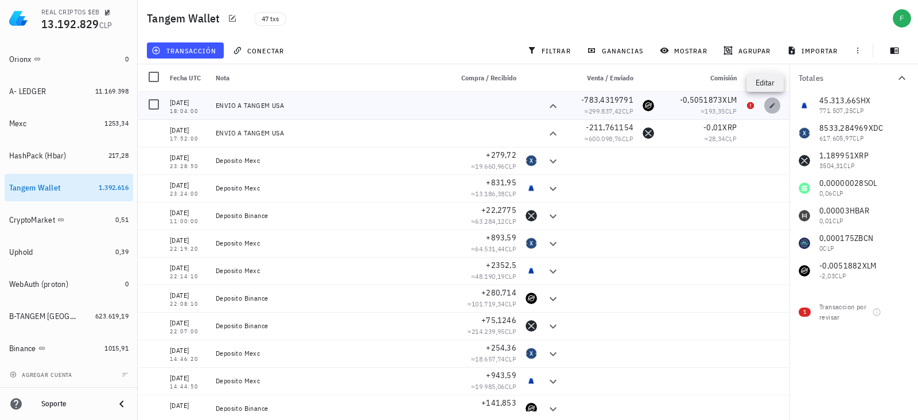
click at [770, 107] on span "button" at bounding box center [772, 105] width 16 height 7
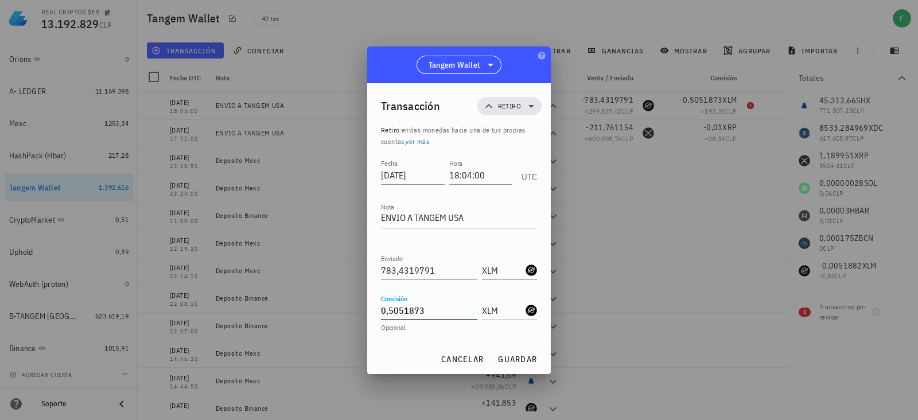
click at [396, 308] on input "0,5051873" at bounding box center [429, 310] width 96 height 18
click at [508, 349] on button "guardar" at bounding box center [517, 359] width 49 height 21
type input "0,5051873"
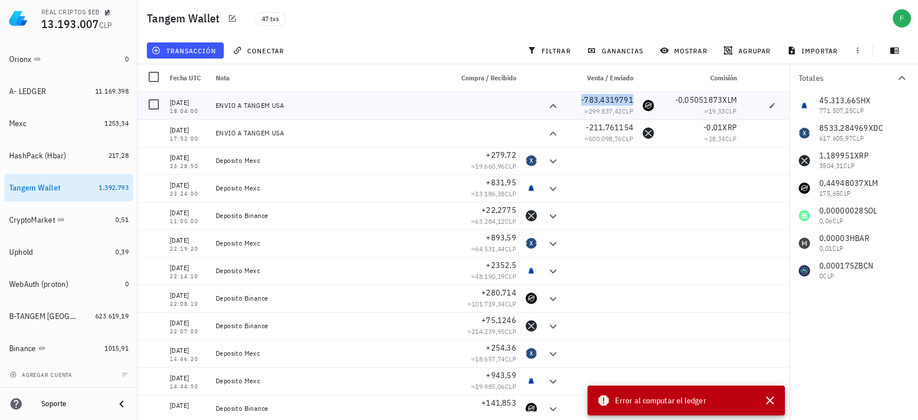
click at [589, 100] on span "-783,4319791" at bounding box center [607, 100] width 52 height 10
click at [559, 99] on icon "button" at bounding box center [560, 99] width 7 height 7
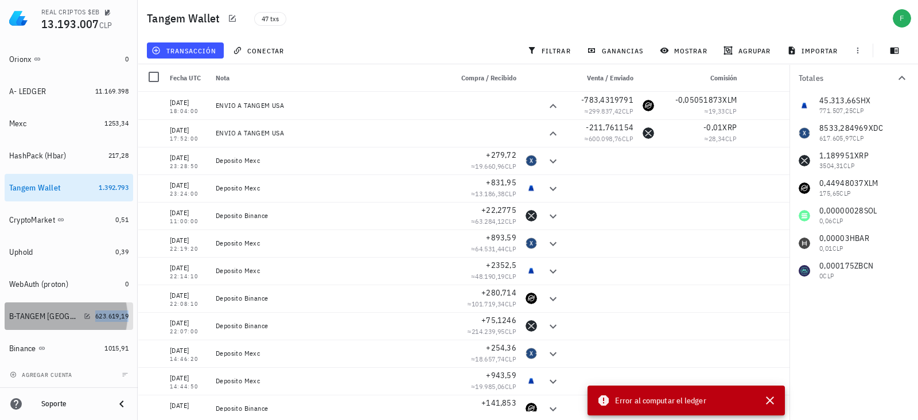
click at [104, 311] on span "623.619,19" at bounding box center [111, 315] width 33 height 9
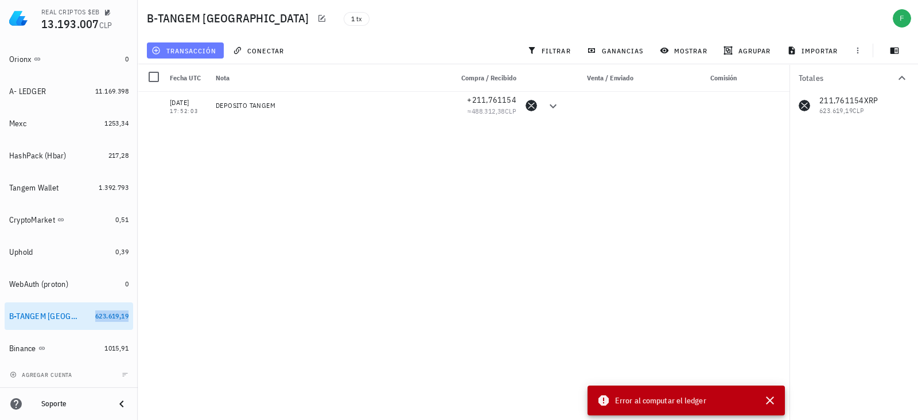
click at [182, 53] on span "transacción" at bounding box center [185, 50] width 63 height 9
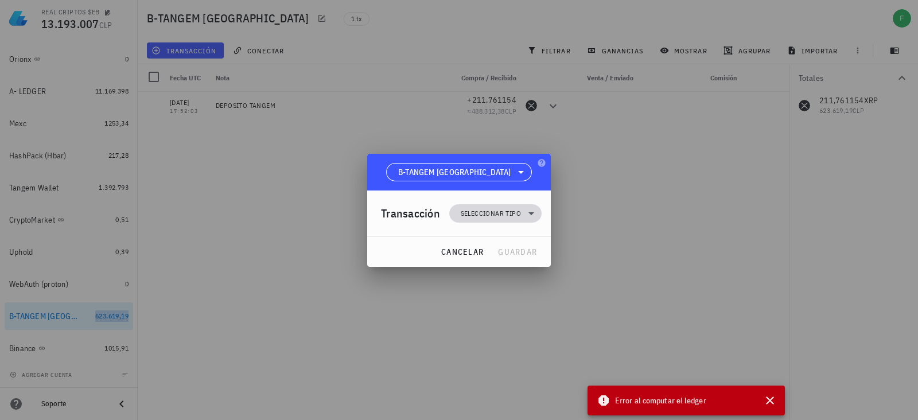
click at [494, 218] on span "Seleccionar tipo" at bounding box center [491, 213] width 60 height 11
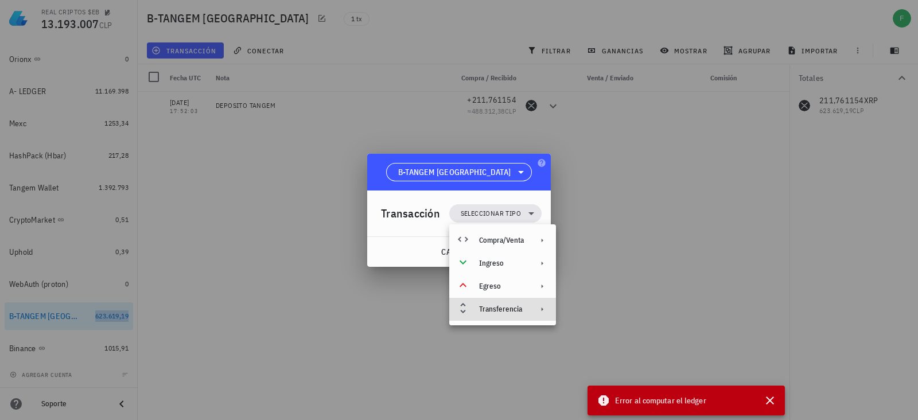
click at [501, 311] on div "Transferencia" at bounding box center [501, 309] width 45 height 9
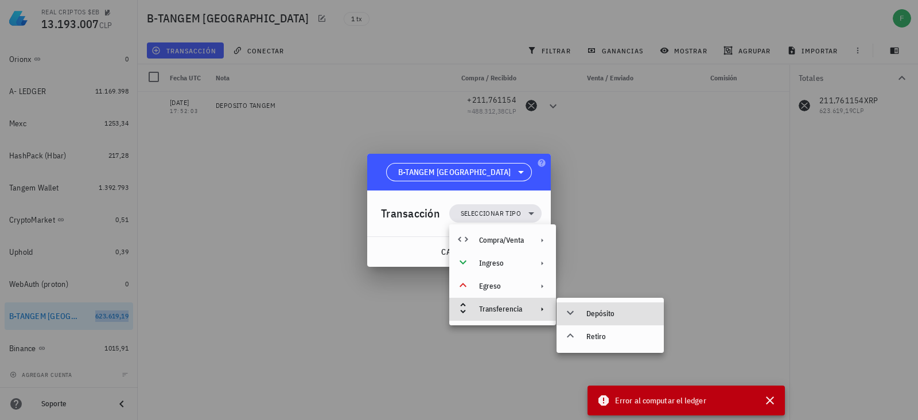
click at [620, 317] on div "Depósito" at bounding box center [620, 313] width 68 height 9
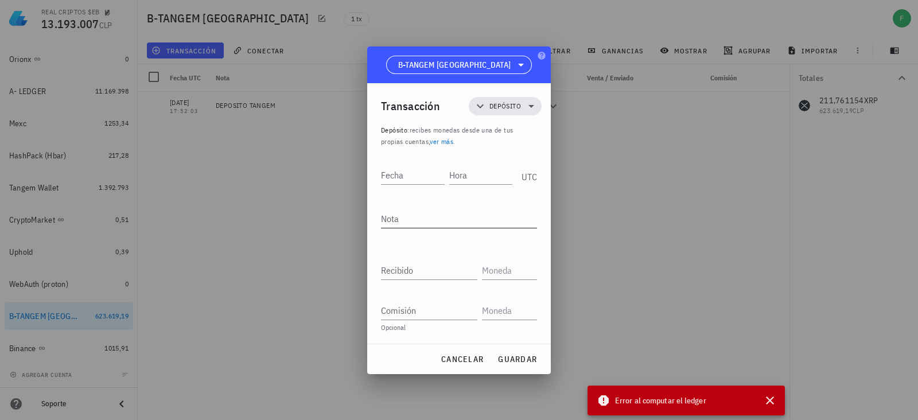
click at [404, 214] on textarea "Nota" at bounding box center [459, 218] width 156 height 18
type textarea "DEPOSITO TANGEM"
paste input "783,4319791"
click at [396, 271] on input "783,4319791" at bounding box center [429, 270] width 96 height 18
type input "782,4319791"
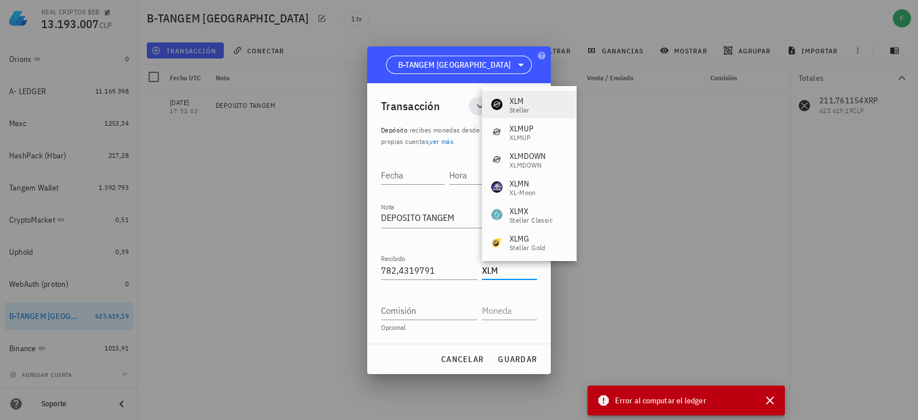
click at [496, 103] on div "XLM-icon" at bounding box center [496, 104] width 11 height 11
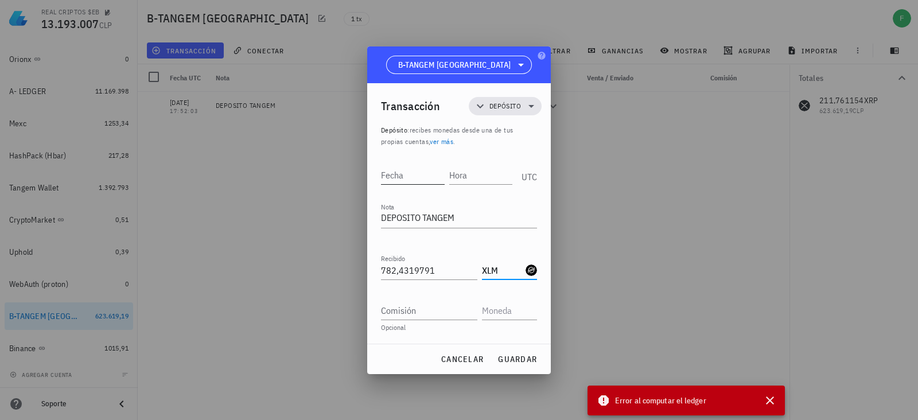
type input "XLM"
click at [415, 163] on div "Fecha" at bounding box center [415, 173] width 68 height 29
click at [409, 176] on input "Fecha" at bounding box center [413, 175] width 65 height 18
type input "[DATE]"
type input "18:04:02"
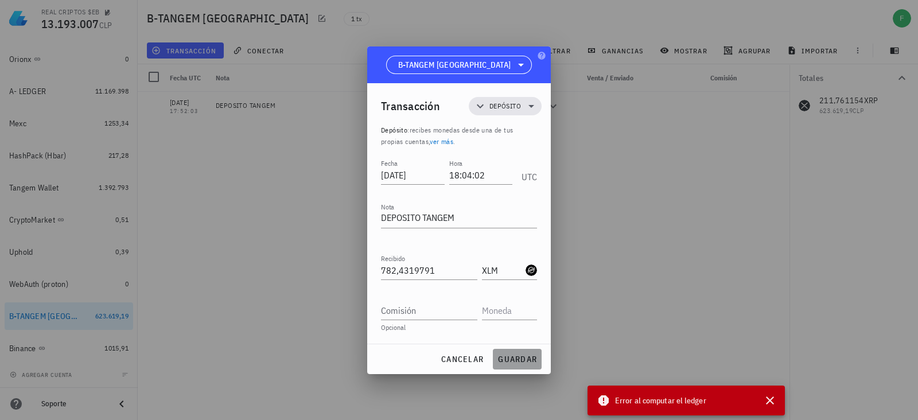
click at [500, 350] on button "guardar" at bounding box center [517, 359] width 49 height 21
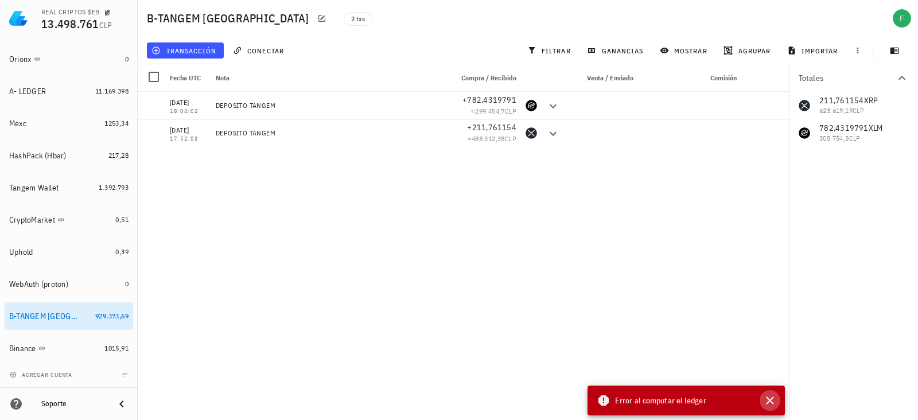
click at [771, 397] on icon "button" at bounding box center [770, 401] width 14 height 14
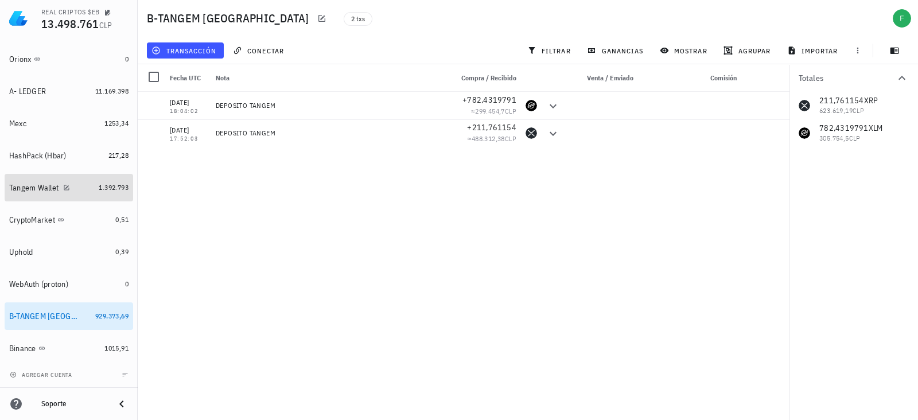
click at [39, 188] on div "Tangem Wallet" at bounding box center [33, 188] width 49 height 10
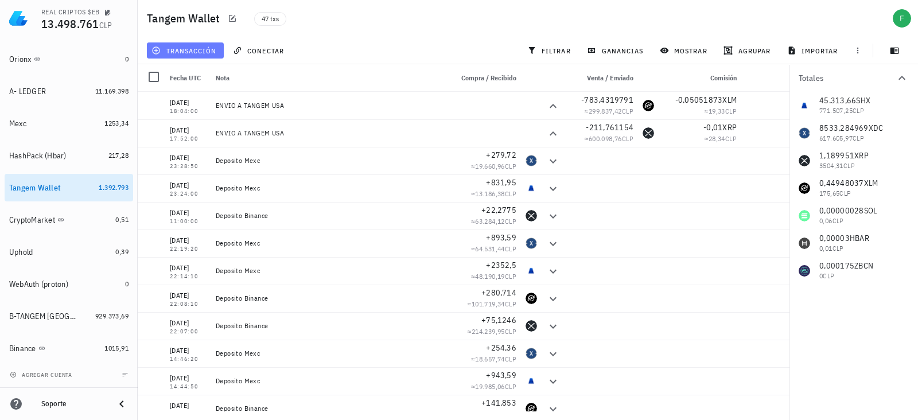
click at [186, 49] on span "transacción" at bounding box center [185, 50] width 63 height 9
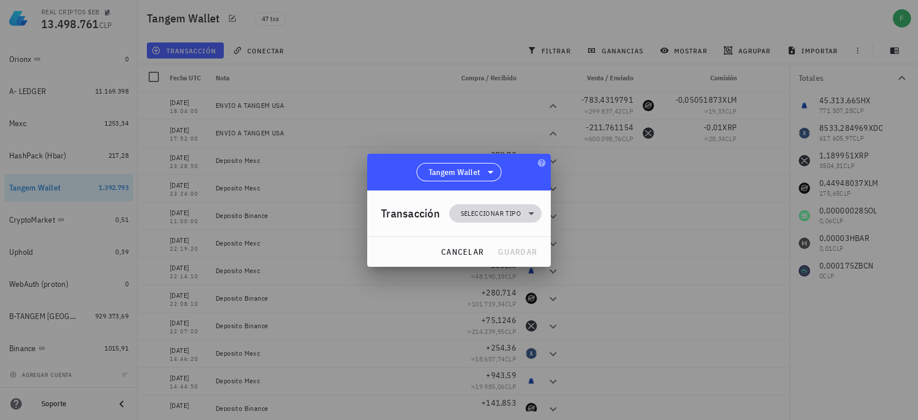
click at [477, 216] on span "Seleccionar tipo" at bounding box center [491, 213] width 60 height 11
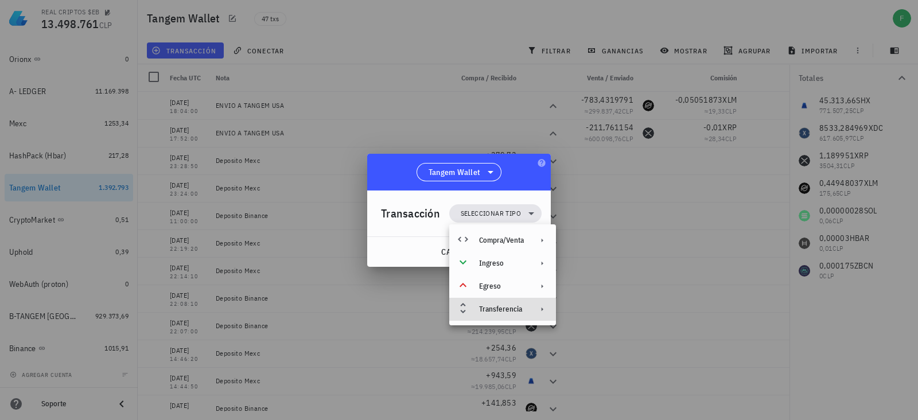
click at [485, 305] on div "Transferencia" at bounding box center [501, 309] width 45 height 9
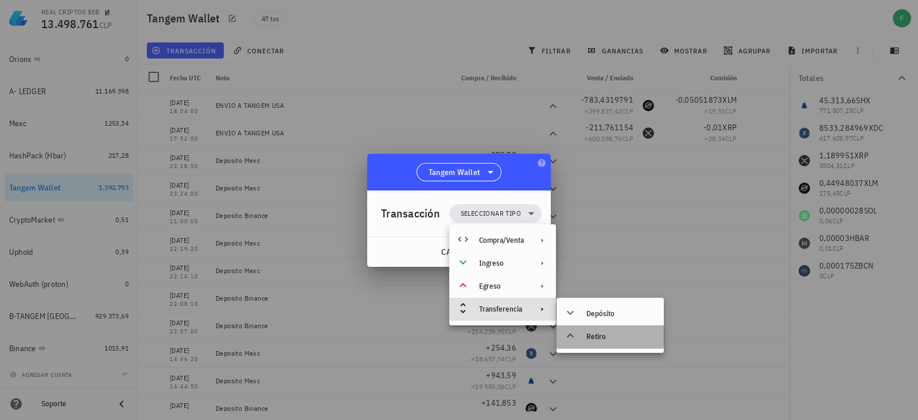
click at [608, 332] on div "Retiro" at bounding box center [620, 336] width 68 height 9
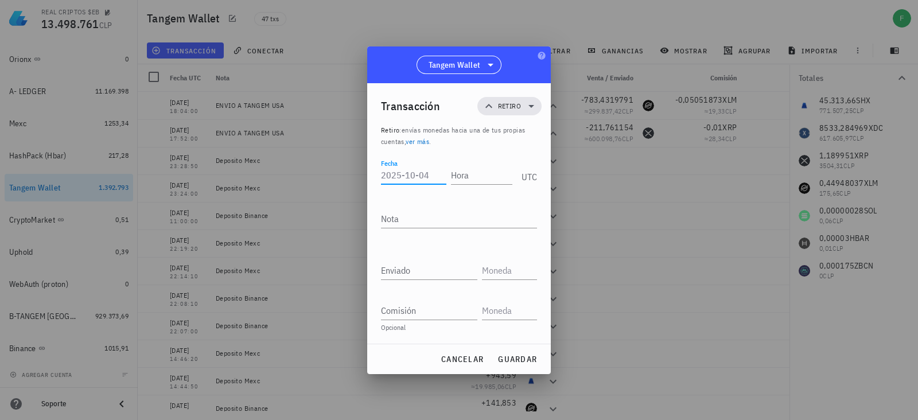
click at [397, 167] on div "Fecha" at bounding box center [413, 175] width 65 height 18
type input "[DATE]"
type input "18:06:00"
type textarea "ENVIO A TANGEM USA"
type input "8.533,2849"
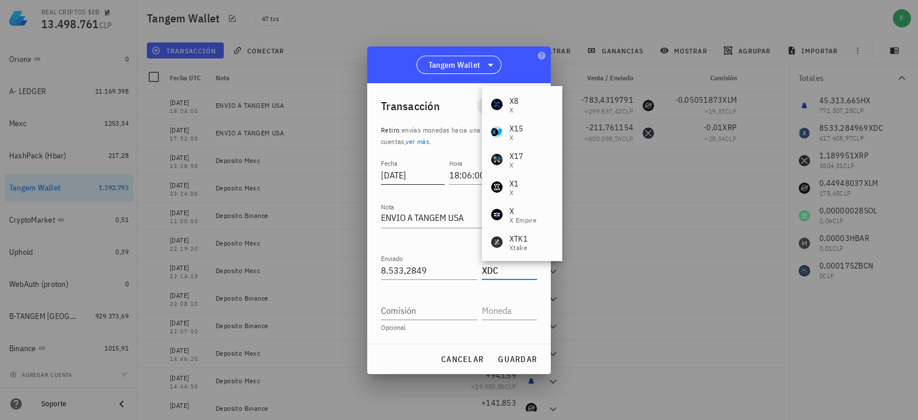
type input "XDC"
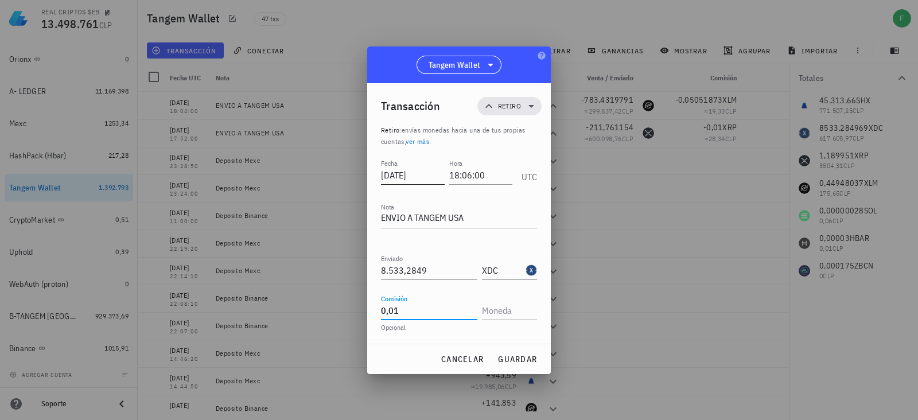
type input "0,01"
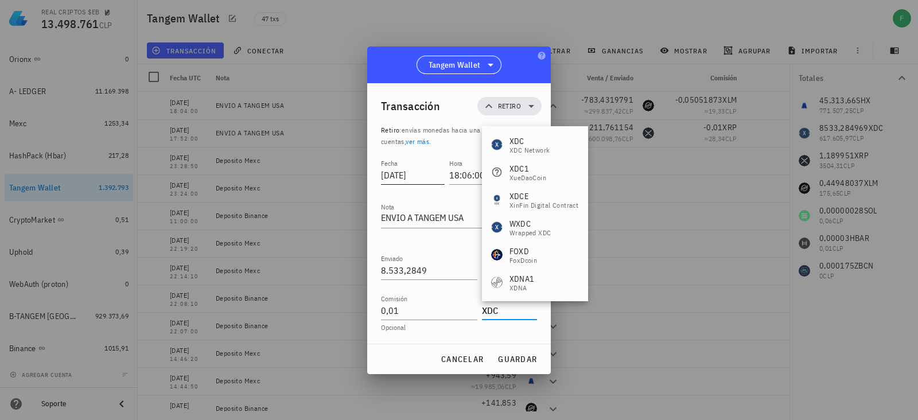
type input "XDC"
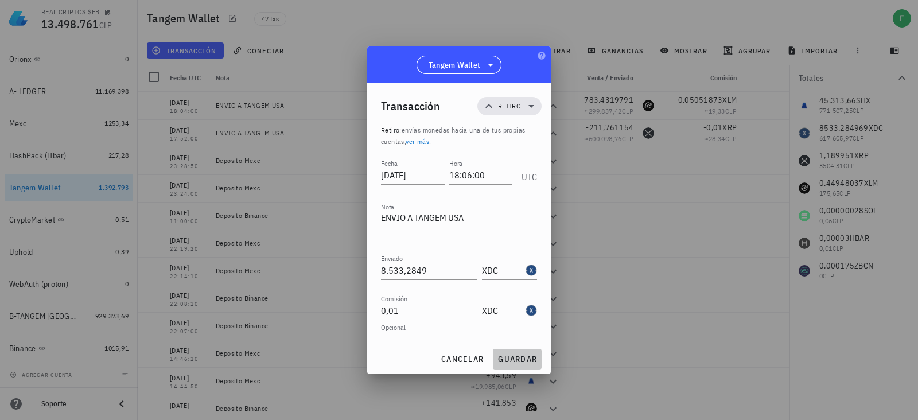
click at [518, 356] on span "guardar" at bounding box center [517, 359] width 40 height 10
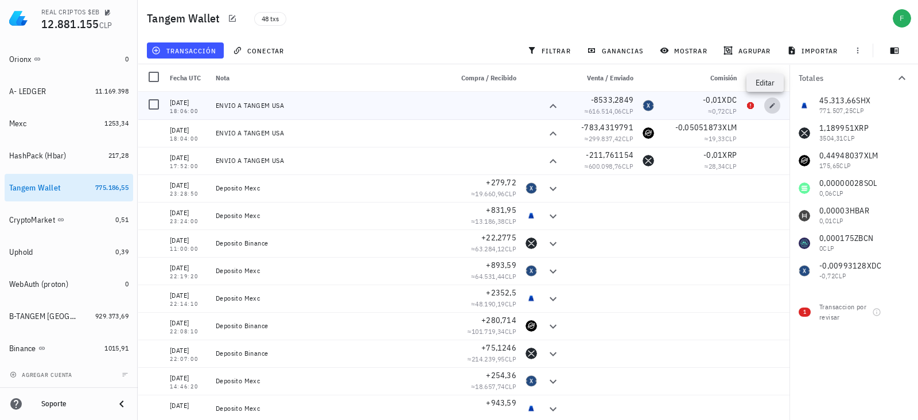
click at [769, 103] on icon "button" at bounding box center [772, 105] width 7 height 7
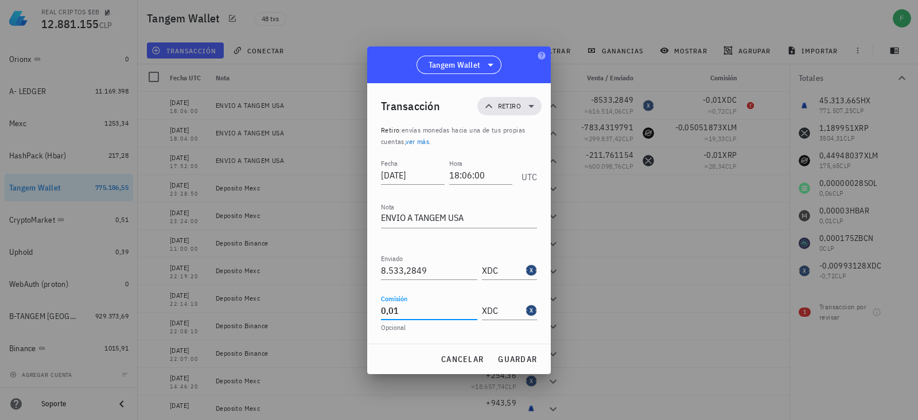
click at [408, 306] on input "0,01" at bounding box center [429, 310] width 96 height 18
click at [508, 352] on button "guardar" at bounding box center [517, 359] width 49 height 21
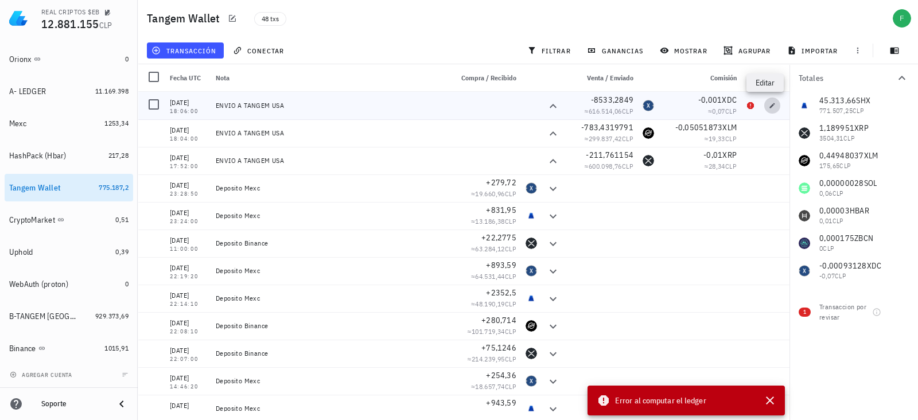
click at [769, 102] on icon "button" at bounding box center [772, 105] width 7 height 7
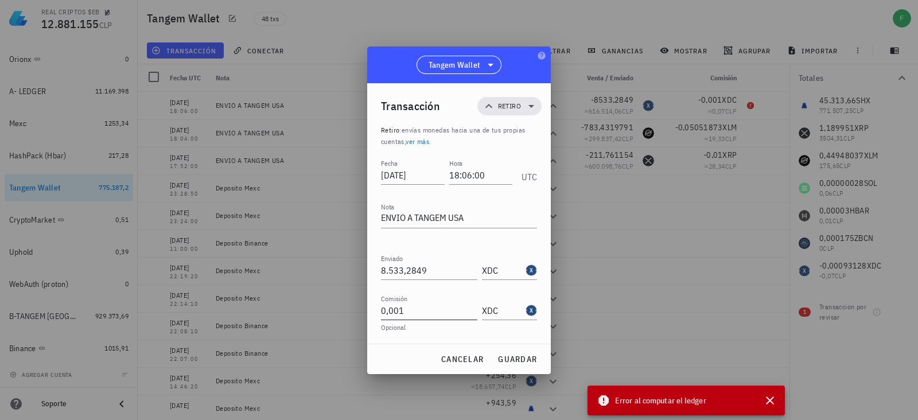
drag, startPoint x: 428, startPoint y: 305, endPoint x: 389, endPoint y: 305, distance: 39.0
click at [395, 305] on input "0,001" at bounding box center [429, 310] width 96 height 18
type input "0"
click at [511, 310] on input "XDC" at bounding box center [502, 310] width 41 height 18
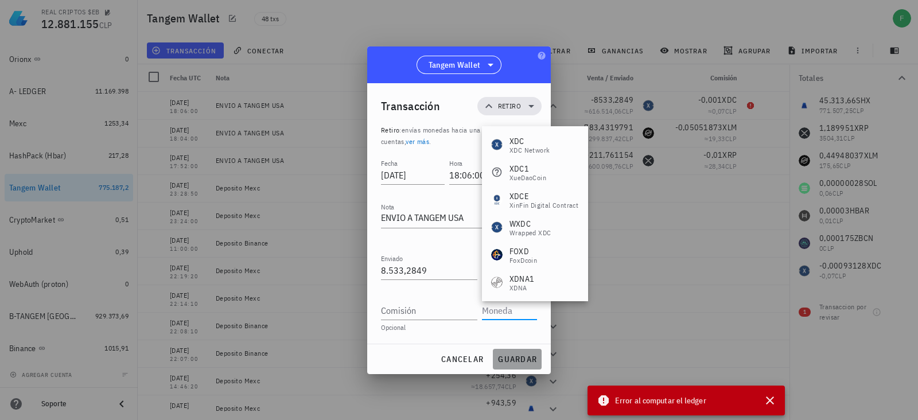
click at [513, 360] on span "guardar" at bounding box center [517, 359] width 40 height 10
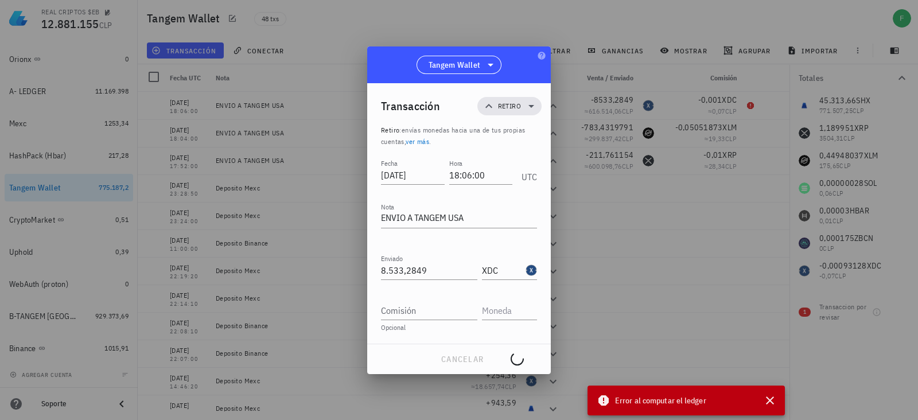
type input "0,001"
type input "XDC"
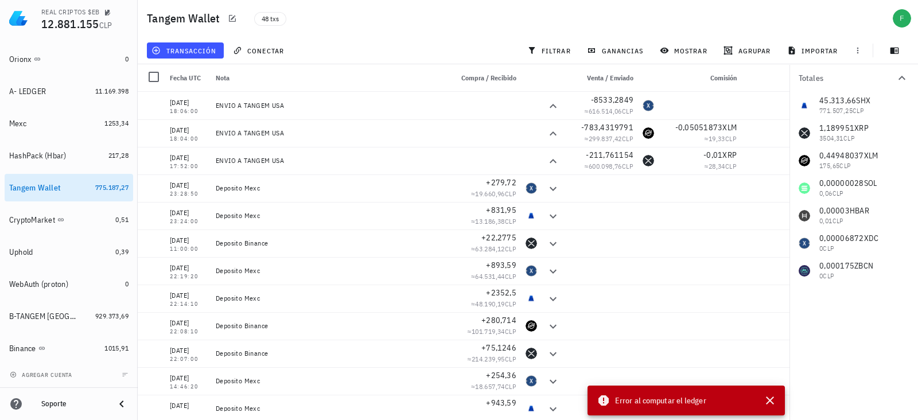
click at [603, 392] on div "Error al computar el ledger" at bounding box center [673, 400] width 172 height 30
click at [602, 398] on icon at bounding box center [603, 400] width 10 height 10
click at [763, 402] on icon "button" at bounding box center [770, 401] width 14 height 14
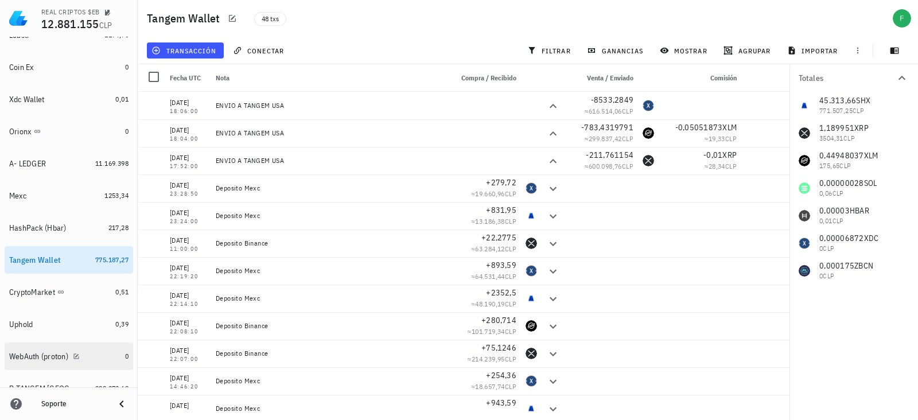
scroll to position [313, 0]
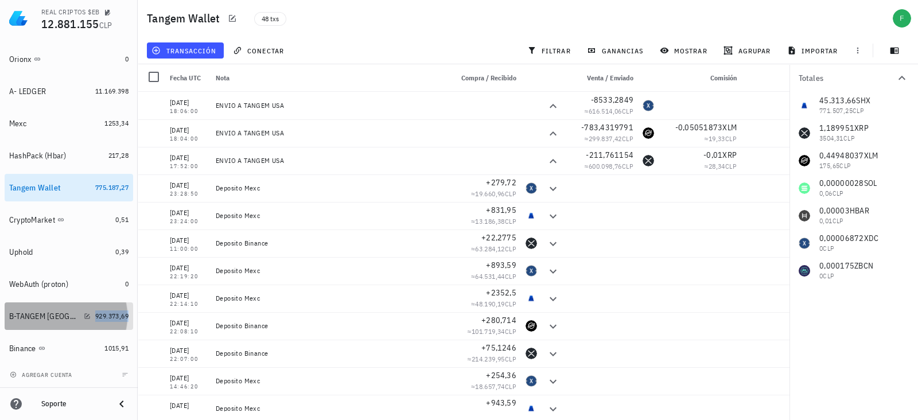
click at [99, 320] on span "929.373,69" at bounding box center [111, 315] width 33 height 9
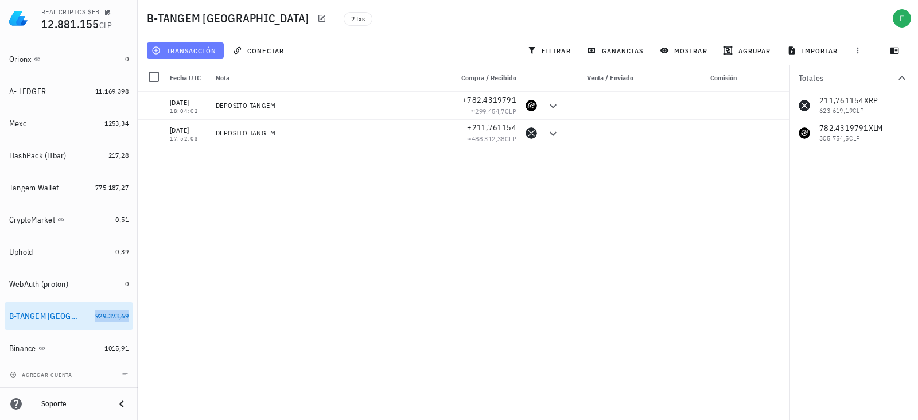
click at [186, 52] on span "transacción" at bounding box center [185, 50] width 63 height 9
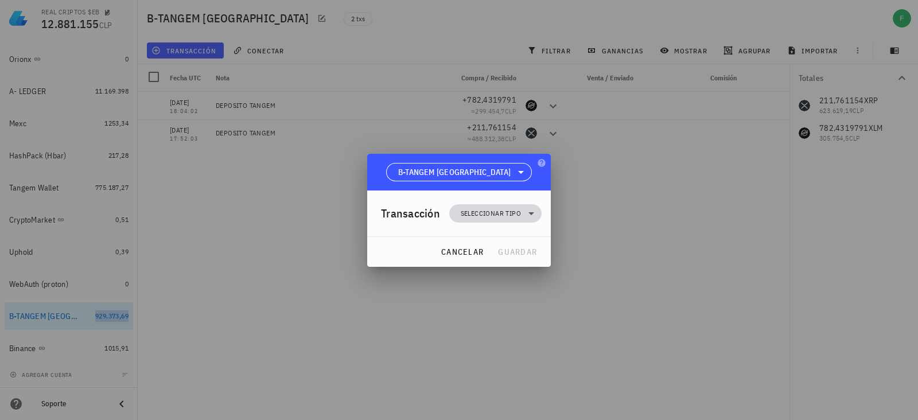
click at [490, 219] on span "Seleccionar tipo" at bounding box center [491, 213] width 60 height 11
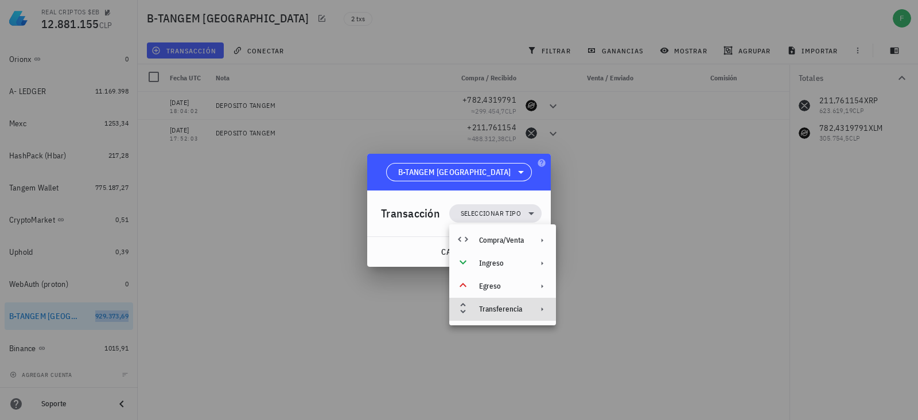
click at [495, 314] on div "Transferencia" at bounding box center [502, 309] width 107 height 23
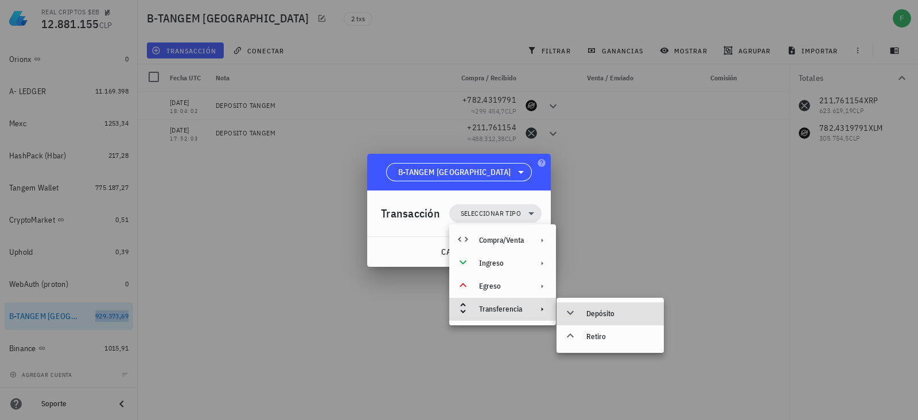
click at [632, 307] on div "Depósito" at bounding box center [609, 313] width 107 height 23
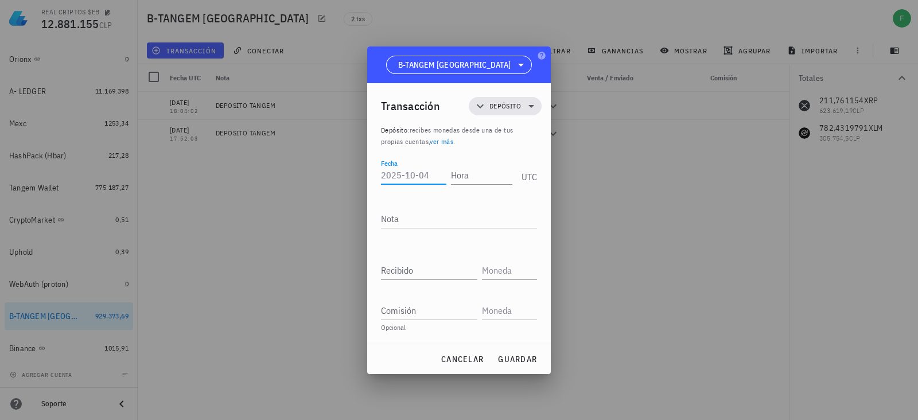
click at [404, 167] on input "Fecha" at bounding box center [413, 175] width 65 height 18
type input "[DATE]"
type input "18:06:02"
type textarea "D"
type textarea "DEPOSITO TANGEM"
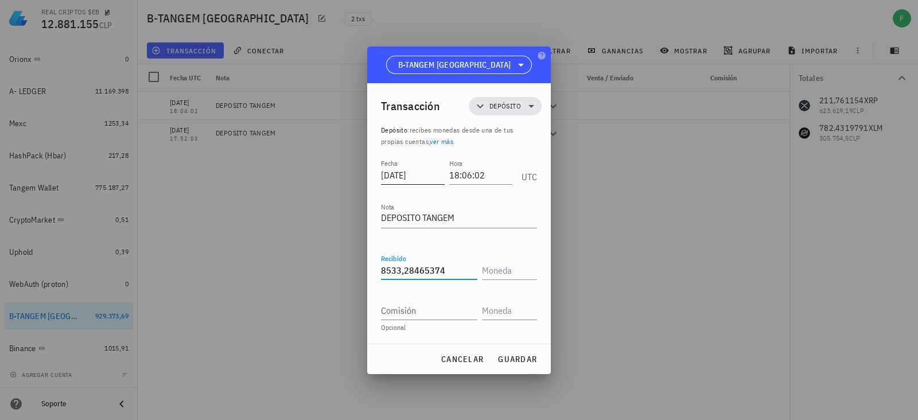
type input "8.533,28465374"
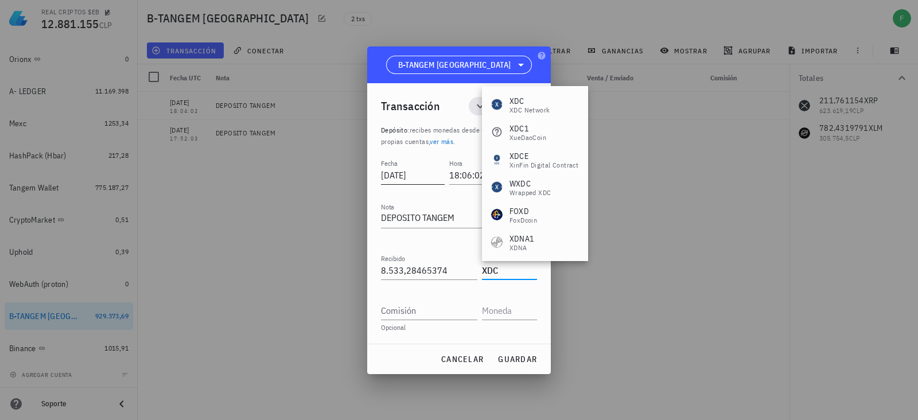
type input "XDC"
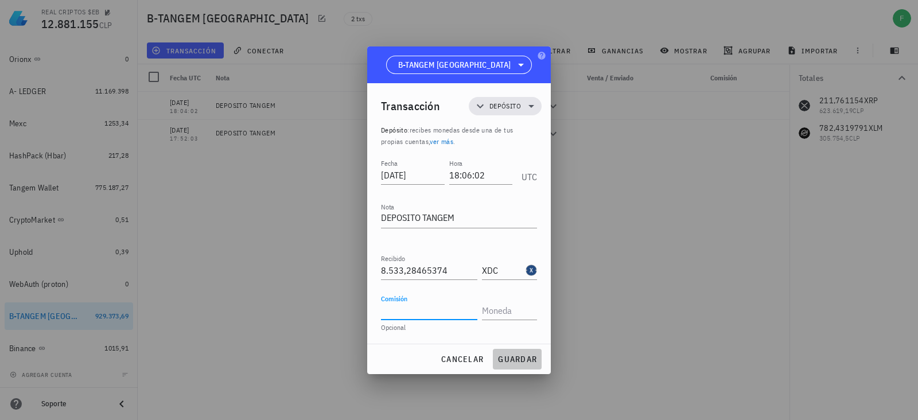
click at [517, 368] on button "guardar" at bounding box center [517, 359] width 49 height 21
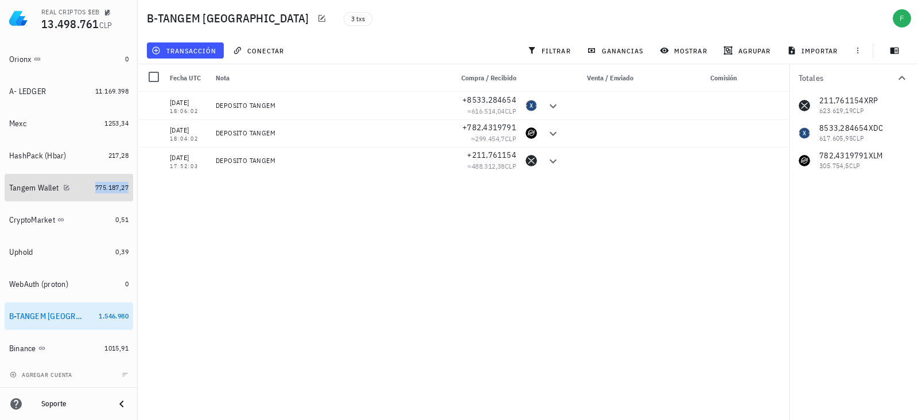
click at [95, 188] on span "775.187,27" at bounding box center [111, 187] width 33 height 9
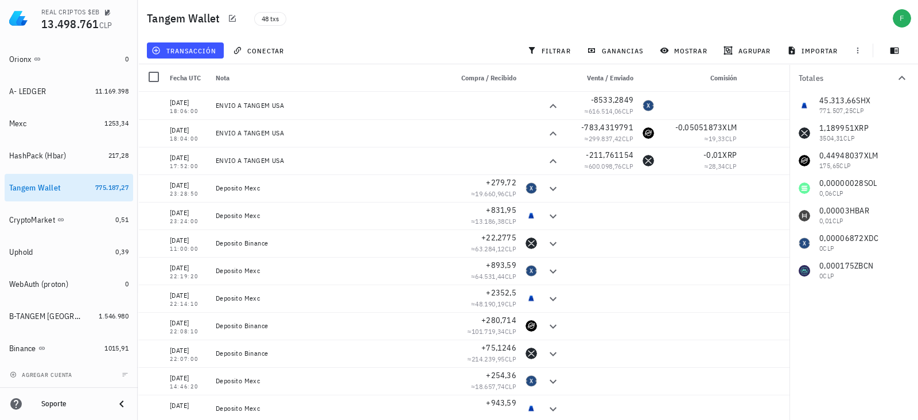
click at [189, 60] on div "transacción" at bounding box center [185, 50] width 81 height 21
click at [192, 49] on span "transacción" at bounding box center [185, 50] width 63 height 9
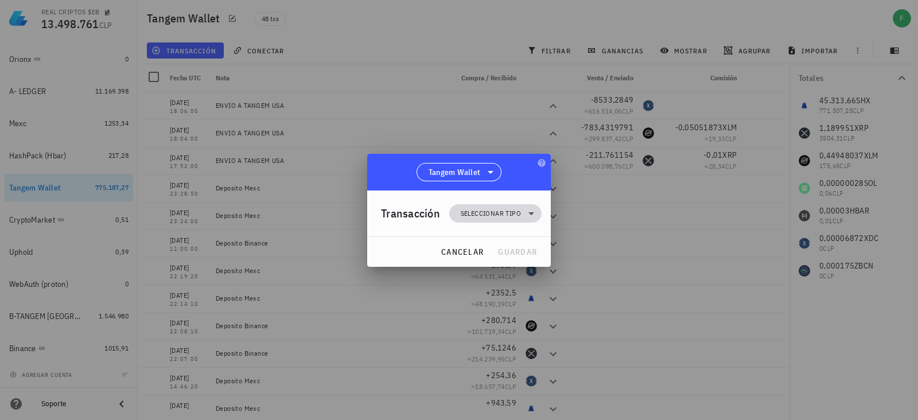
click at [528, 209] on icon at bounding box center [531, 214] width 14 height 14
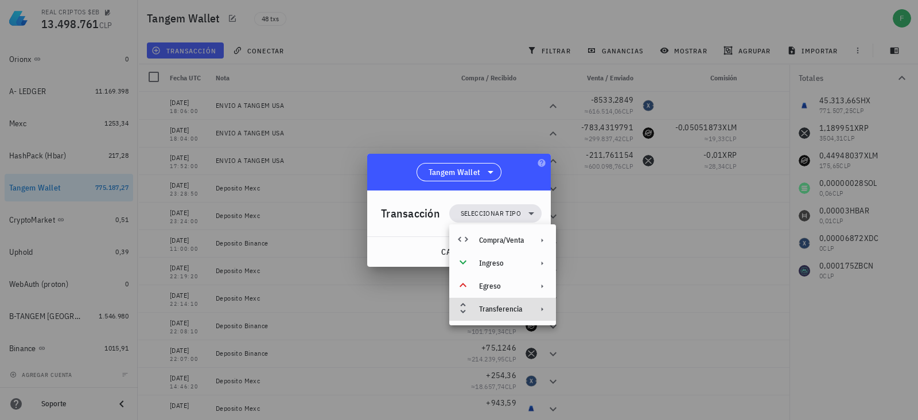
click at [506, 309] on div "Transferencia" at bounding box center [501, 309] width 45 height 9
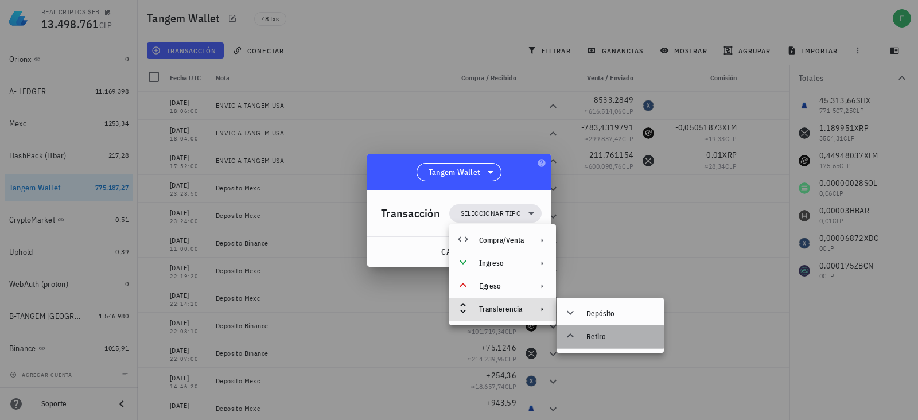
click at [604, 334] on div "Retiro" at bounding box center [620, 336] width 68 height 9
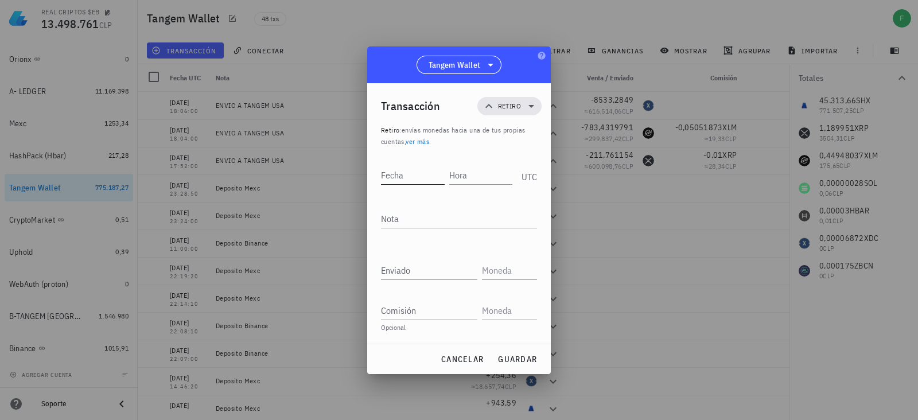
click at [419, 176] on input "Fecha" at bounding box center [413, 175] width 64 height 18
type input "[DATE]"
type input "18:08:00"
type textarea "ENVIO A TANGEM USA"
type input "25.313"
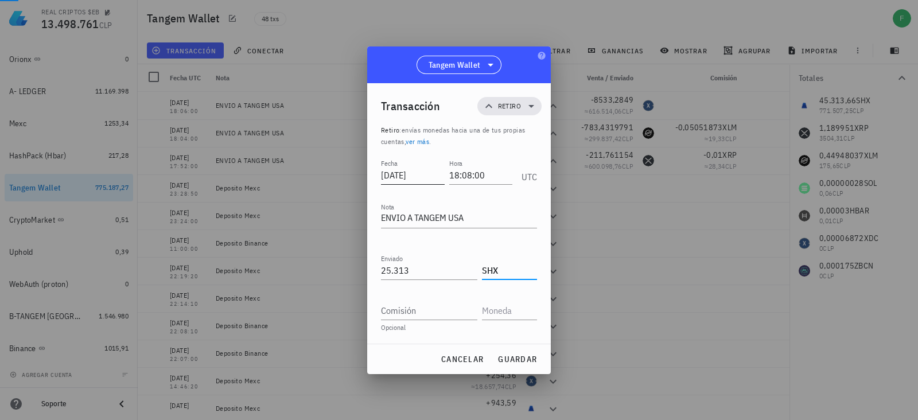
type input "SHX"
click at [522, 349] on button "guardar" at bounding box center [517, 359] width 49 height 21
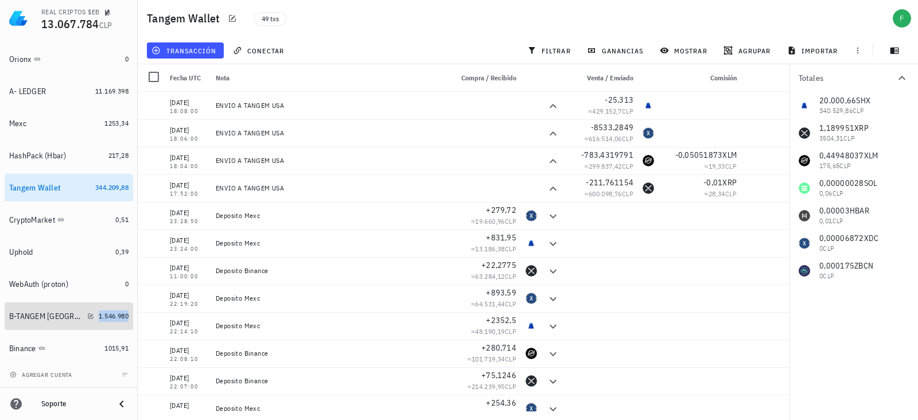
click at [99, 311] on span "1.546.980" at bounding box center [114, 315] width 30 height 9
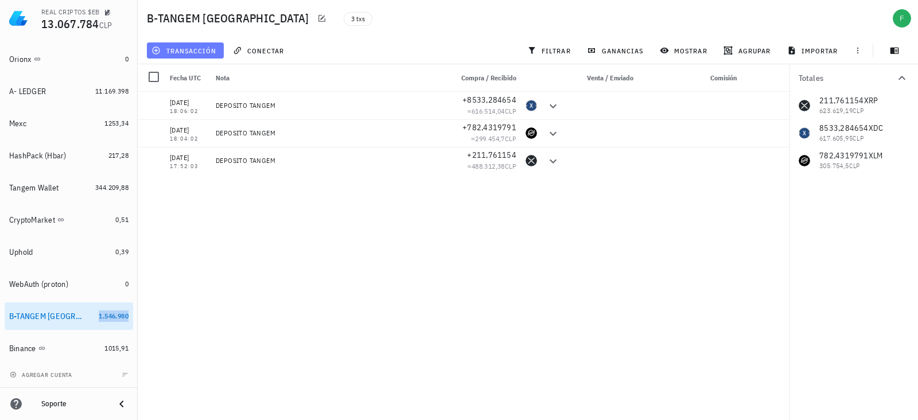
click at [176, 53] on span "transacción" at bounding box center [185, 50] width 63 height 9
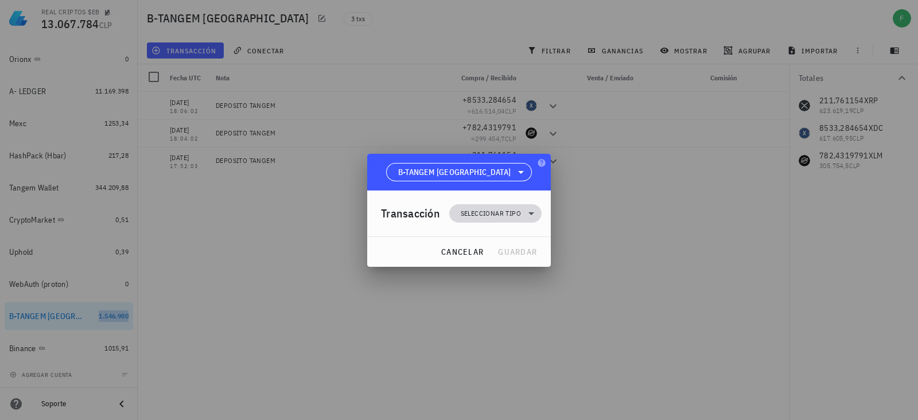
click at [465, 211] on span "Seleccionar tipo" at bounding box center [491, 213] width 60 height 11
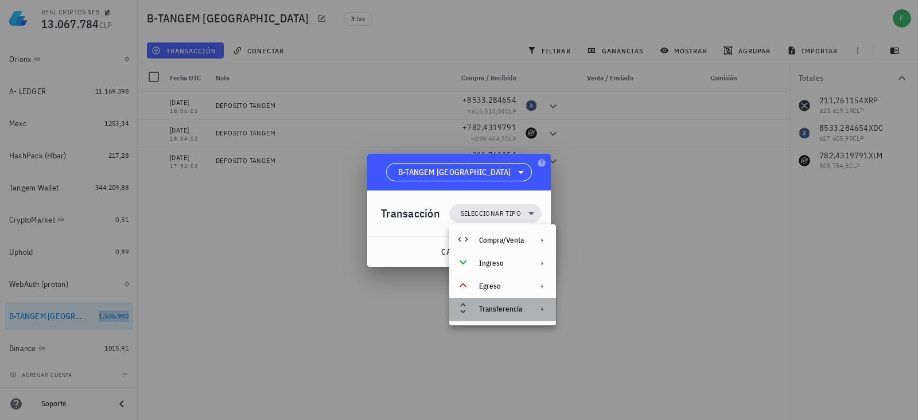
click at [503, 314] on div "Transferencia" at bounding box center [502, 309] width 107 height 23
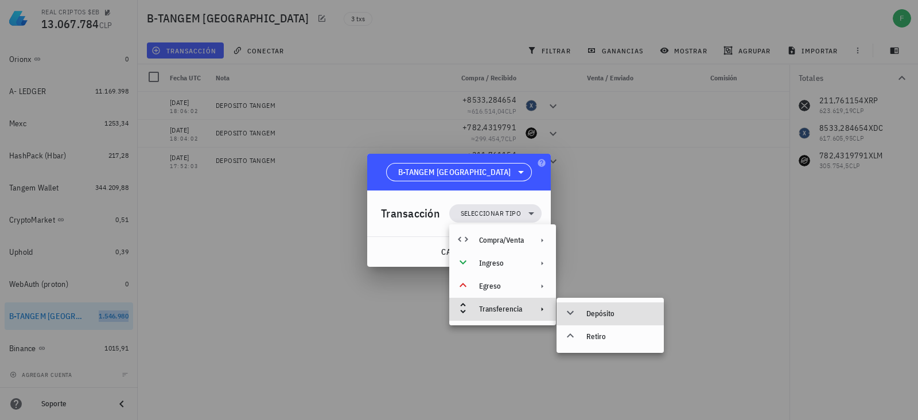
click at [611, 313] on div "Depósito" at bounding box center [620, 313] width 68 height 9
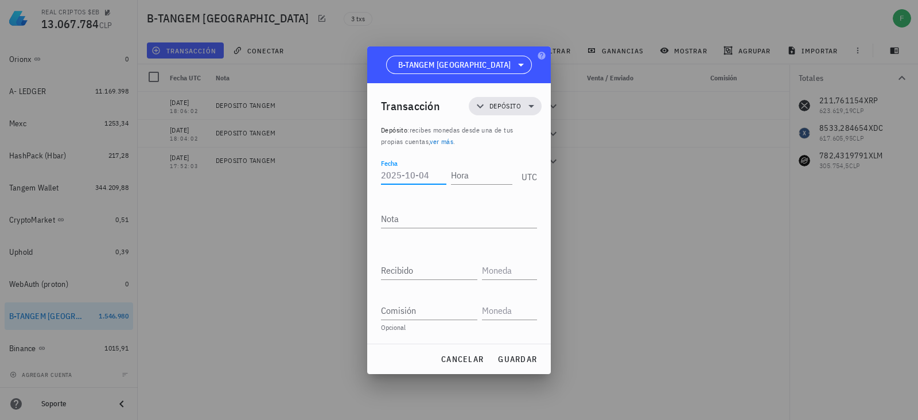
click at [403, 172] on input "Fecha" at bounding box center [413, 175] width 65 height 18
click at [414, 173] on input "[DATE]" at bounding box center [413, 175] width 65 height 18
type input "[DATE]"
click at [472, 166] on input "Hora" at bounding box center [479, 175] width 65 height 18
type input "18:08:02"
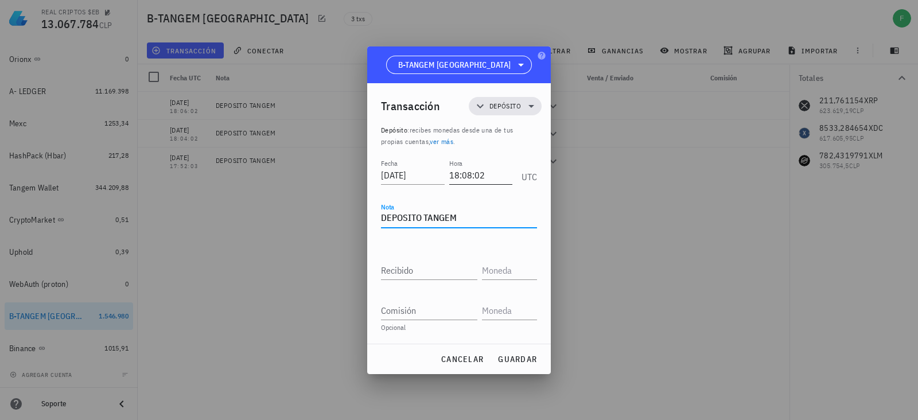
type textarea "DEPOSITO TANGEM"
type input "25.313"
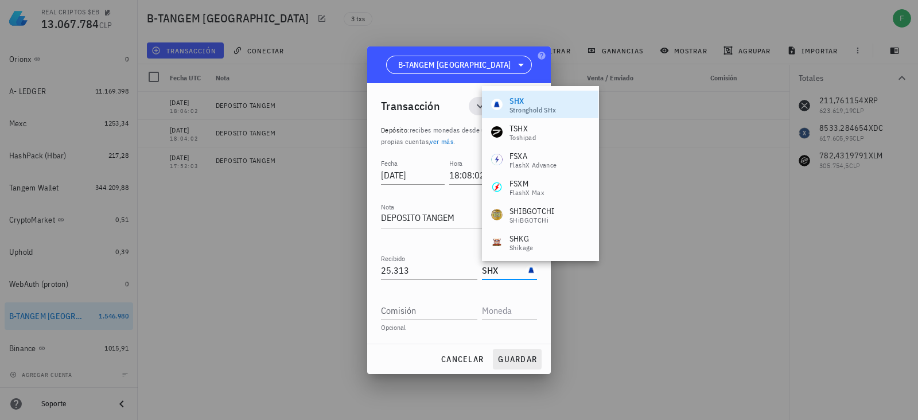
type input "SHX"
click at [505, 360] on span "guardar" at bounding box center [517, 359] width 40 height 10
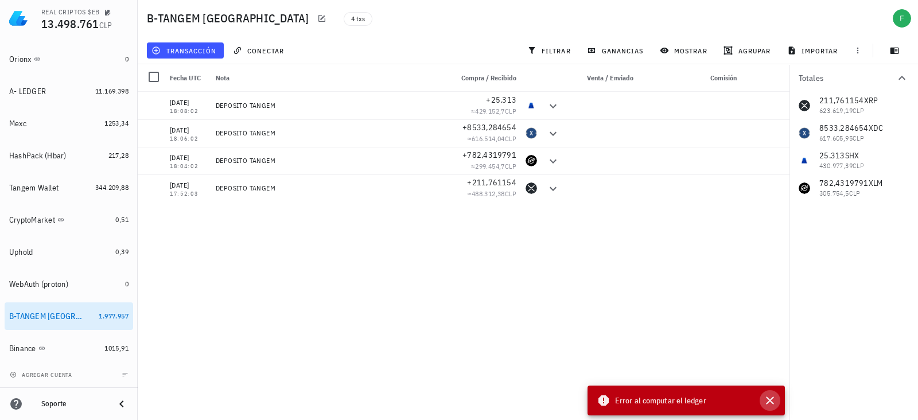
click at [763, 397] on icon "button" at bounding box center [770, 401] width 14 height 14
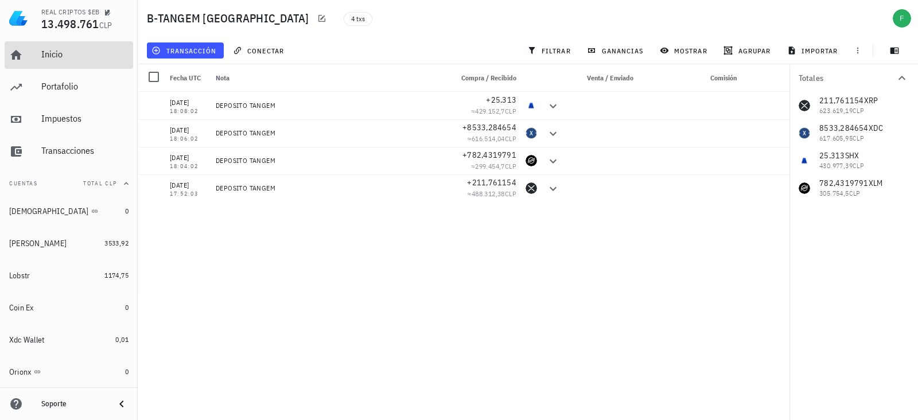
click at [48, 57] on div "Inicio" at bounding box center [84, 54] width 87 height 11
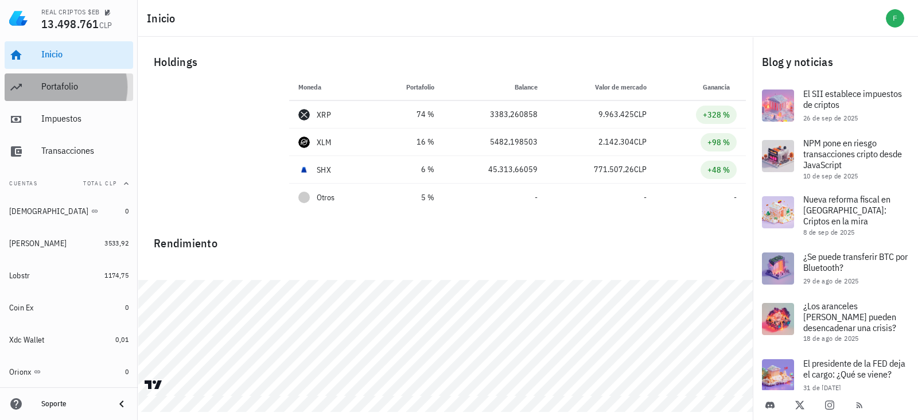
click at [37, 87] on link "Portafolio" at bounding box center [69, 87] width 128 height 28
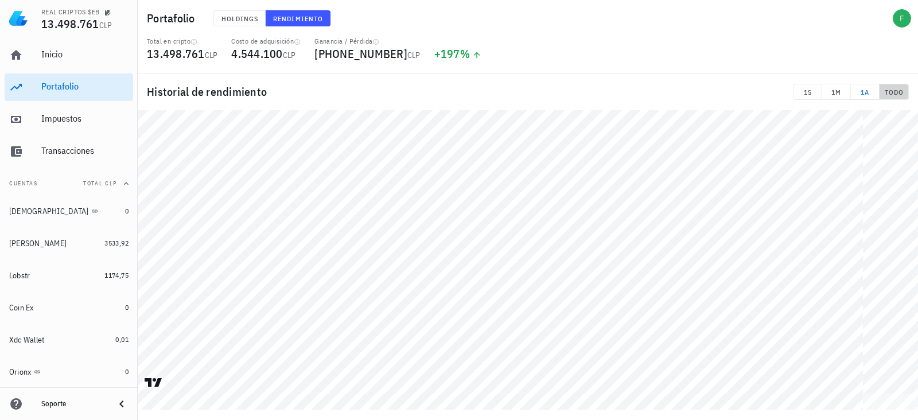
click at [889, 94] on span "TODO" at bounding box center [894, 92] width 20 height 9
click at [39, 116] on link "Impuestos" at bounding box center [69, 120] width 128 height 28
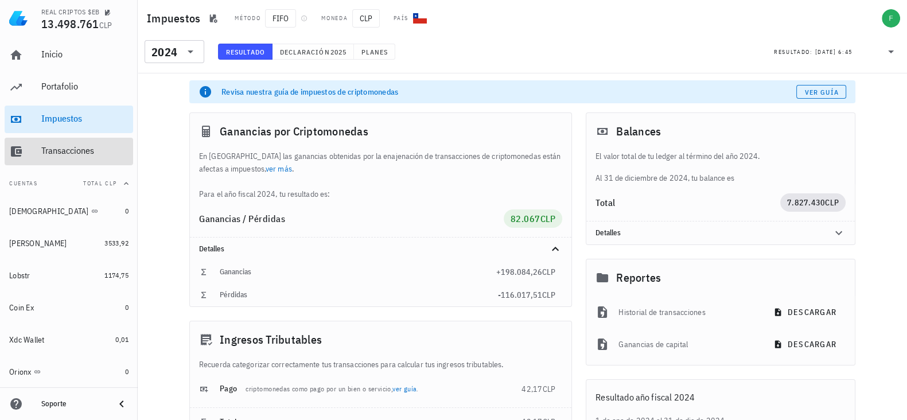
click at [57, 153] on div "Transacciones" at bounding box center [84, 150] width 87 height 11
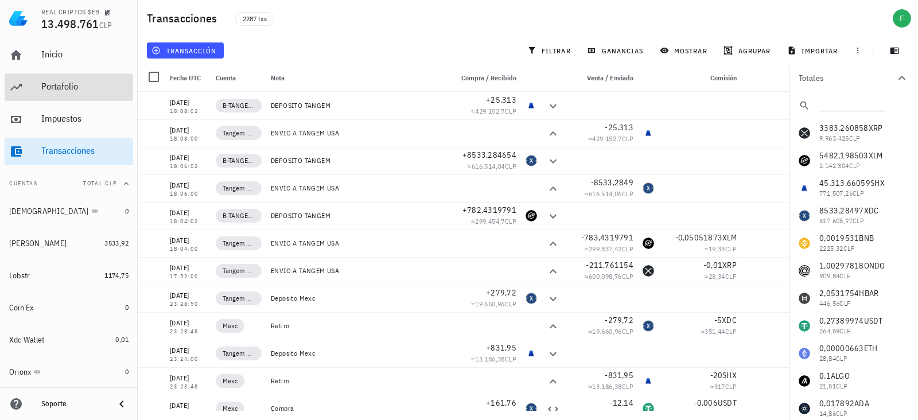
click at [57, 88] on div "Portafolio" at bounding box center [84, 86] width 87 height 11
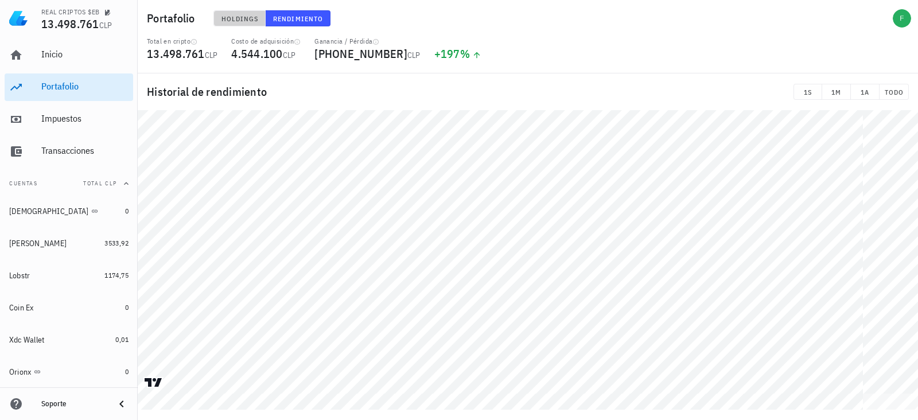
click at [227, 23] on button "Holdings" at bounding box center [239, 18] width 53 height 16
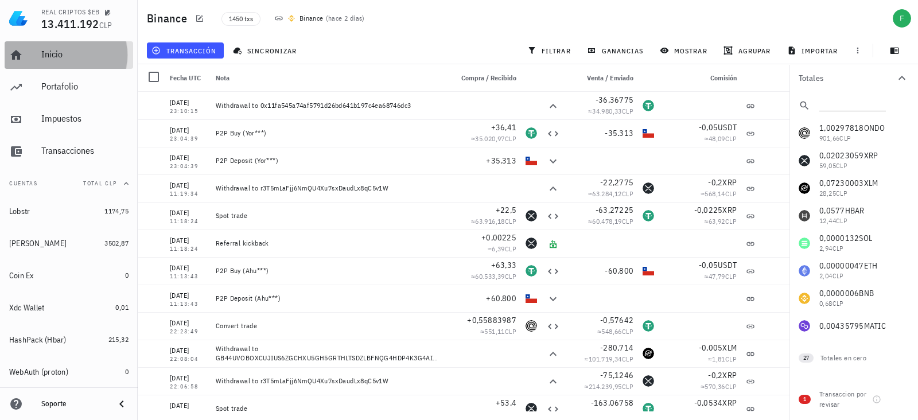
click at [32, 47] on link "Inicio" at bounding box center [69, 55] width 128 height 28
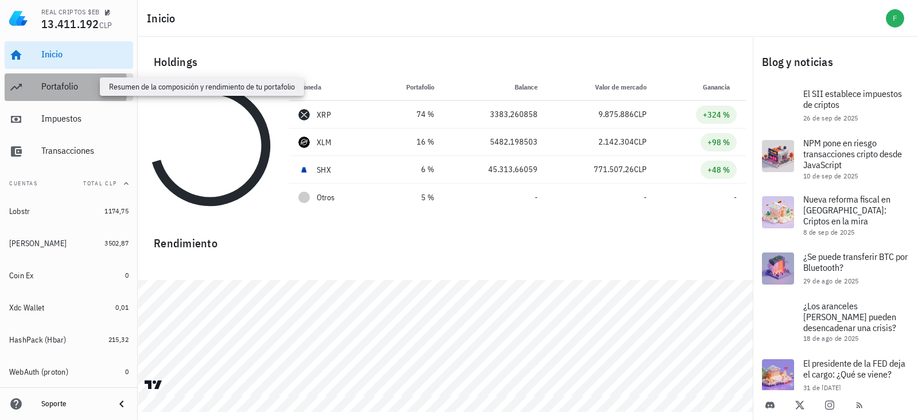
click at [52, 91] on div "Portafolio" at bounding box center [84, 86] width 87 height 11
